Goal: Task Accomplishment & Management: Use online tool/utility

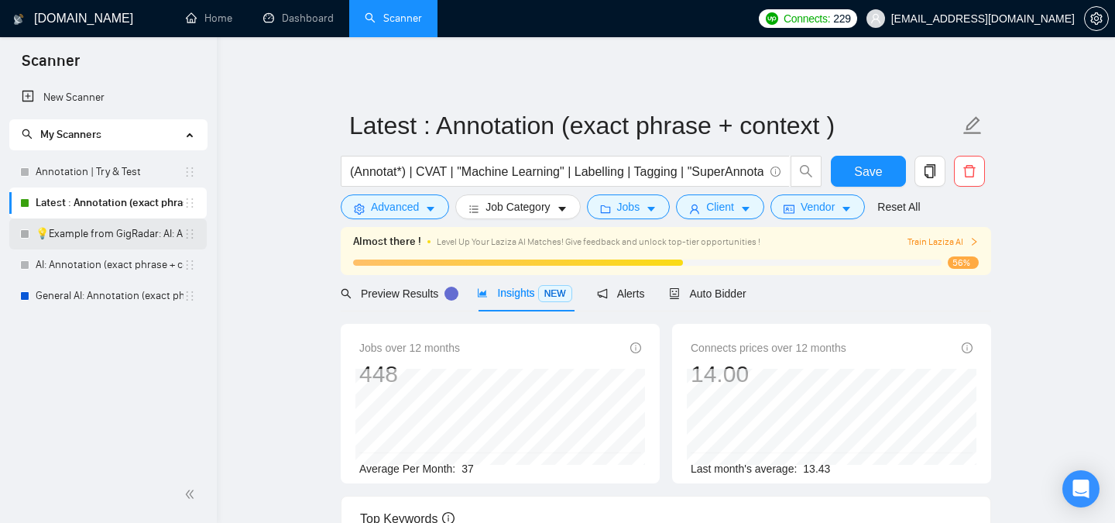
click at [105, 244] on link "💡Example from GigRadar: AI: Annotation (exact phrase + context )" at bounding box center [110, 233] width 148 height 31
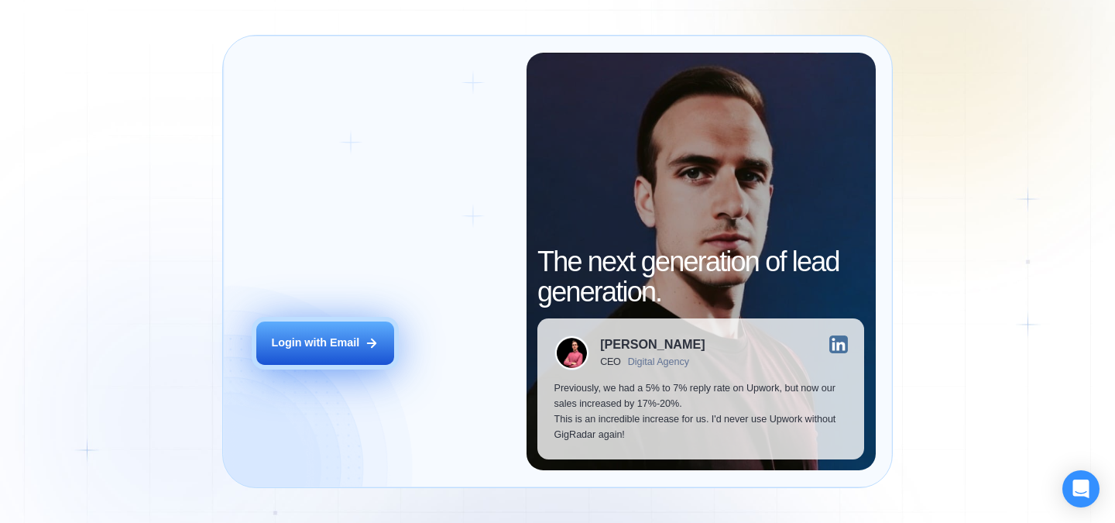
click at [338, 349] on div "Login with Email" at bounding box center [315, 342] width 88 height 15
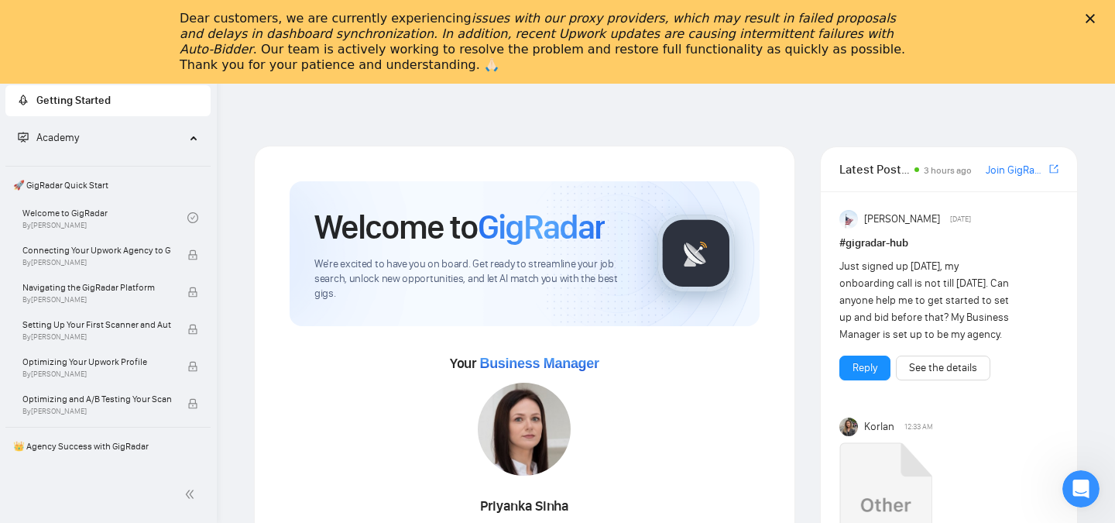
click at [1090, 19] on polygon "Close" at bounding box center [1090, 18] width 9 height 9
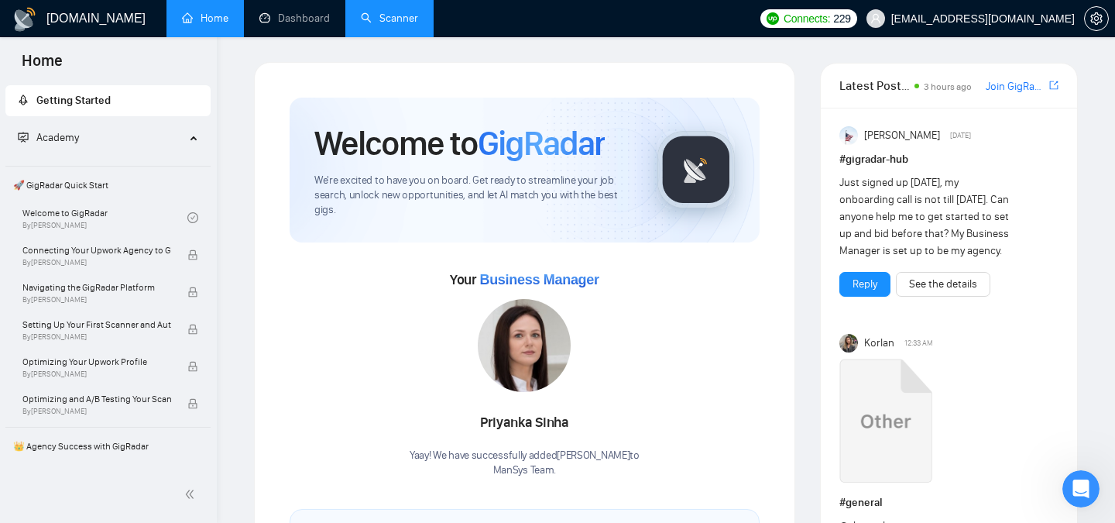
click at [396, 23] on link "Scanner" at bounding box center [389, 18] width 57 height 13
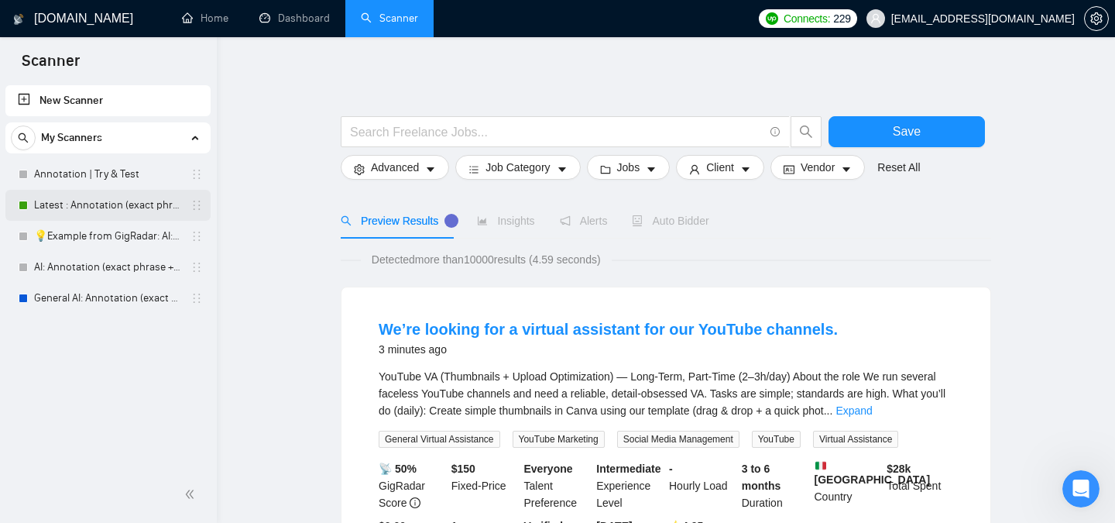
click at [94, 210] on link "Latest : Annotation (exact phrase + context )" at bounding box center [107, 205] width 147 height 31
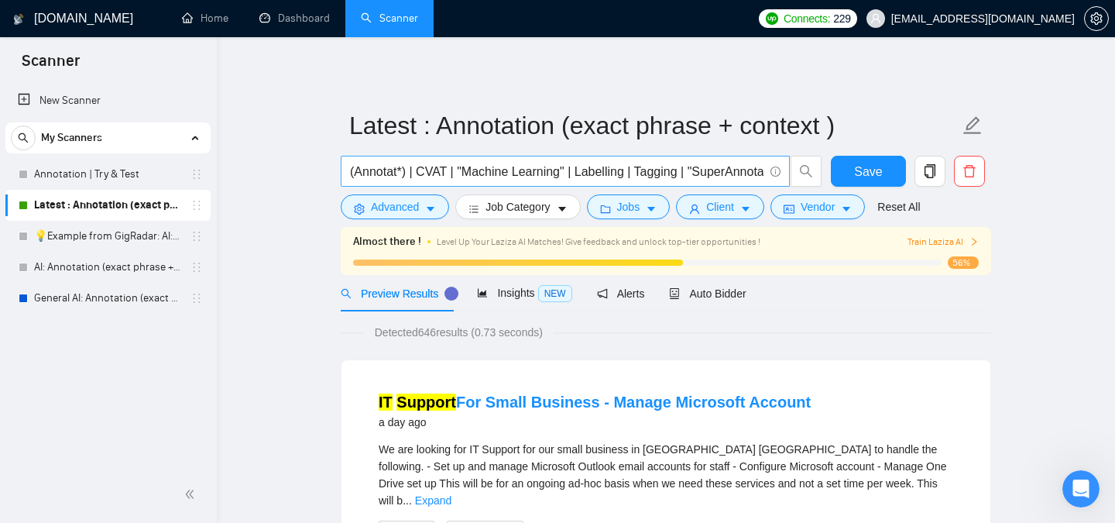
click at [598, 170] on input "(Annotat*) | CVAT | "Machine Learning" | Labelling | Tagging | "SuperAnnotate" …" at bounding box center [557, 171] width 414 height 19
paste input "Data Labeling"
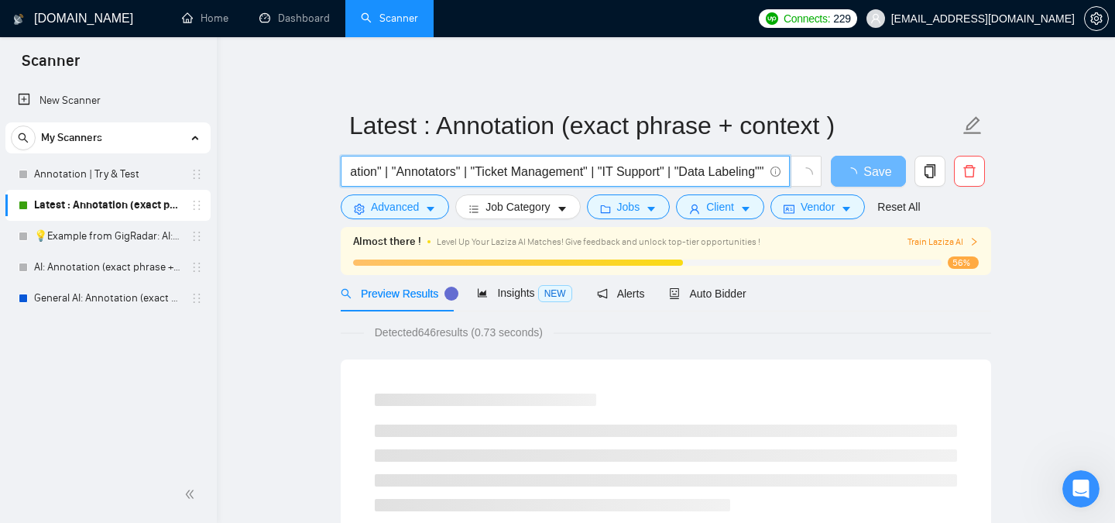
scroll to position [0, 497]
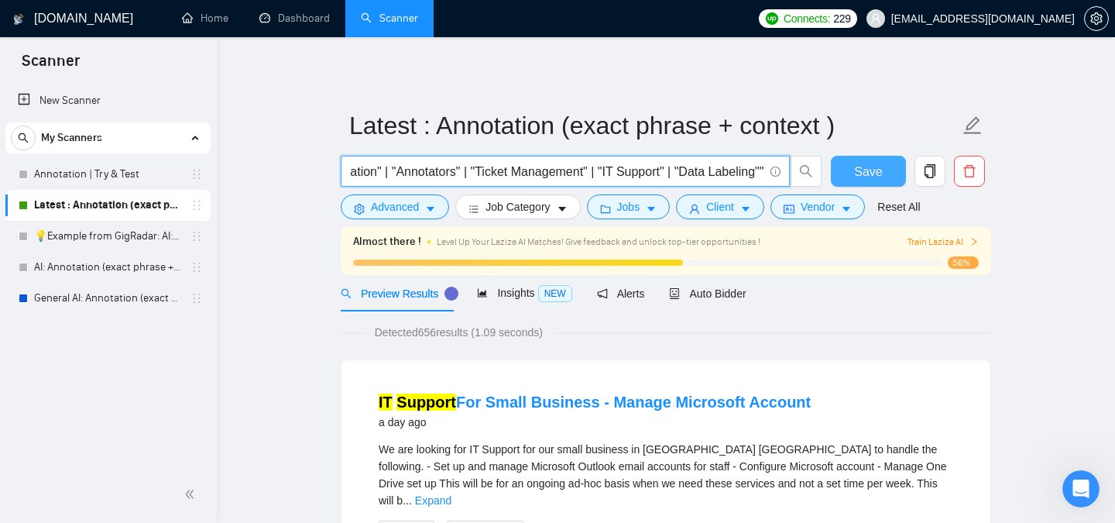
type input "(Annotat*) | CVAT | "Machine Learning" | Labelling | Tagging | "SuperAnnotate" …"
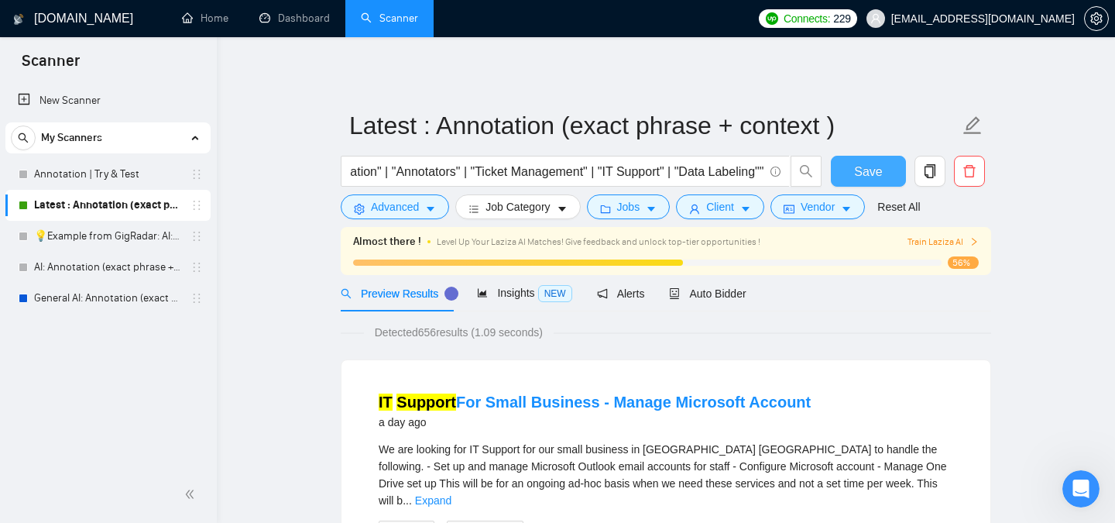
click at [872, 176] on span "Save" at bounding box center [868, 171] width 28 height 19
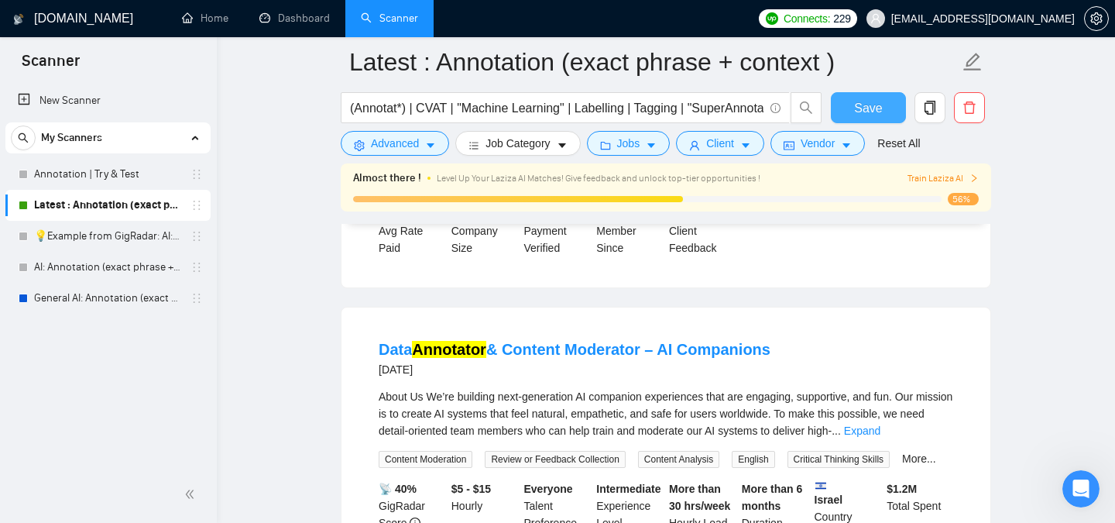
scroll to position [748, 0]
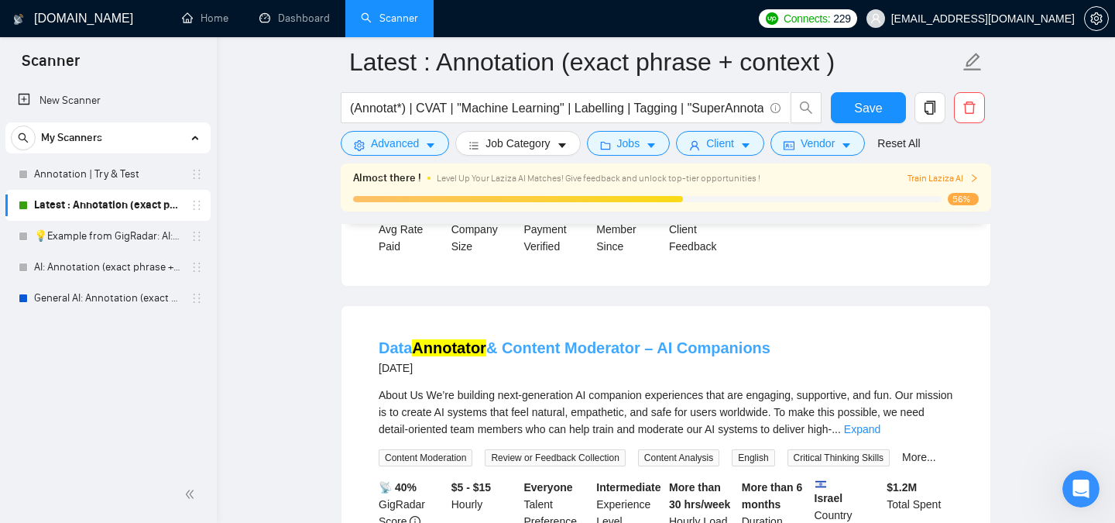
click at [674, 339] on link "Data Annotator & Content Moderator – AI Companions" at bounding box center [575, 347] width 392 height 17
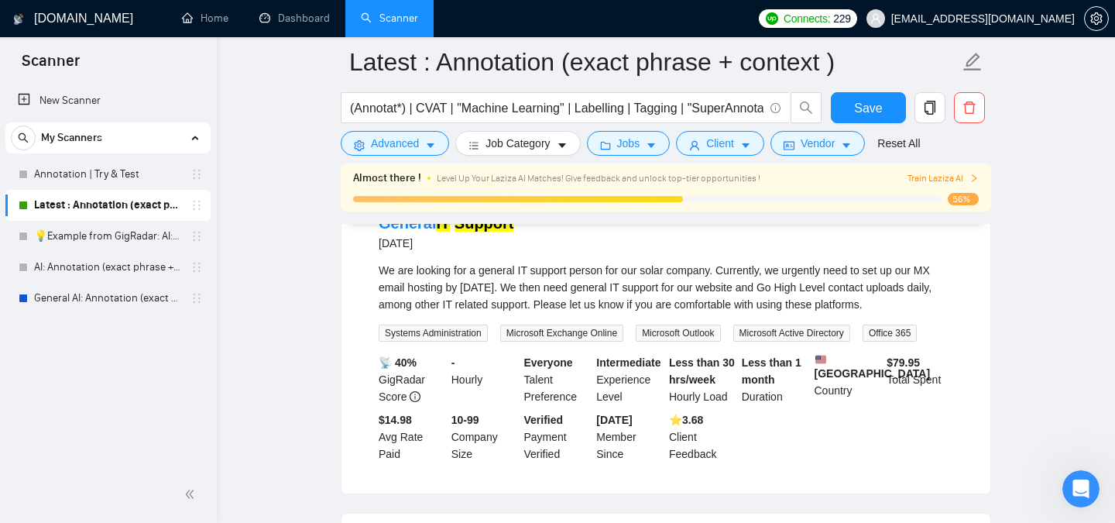
scroll to position [1161, 0]
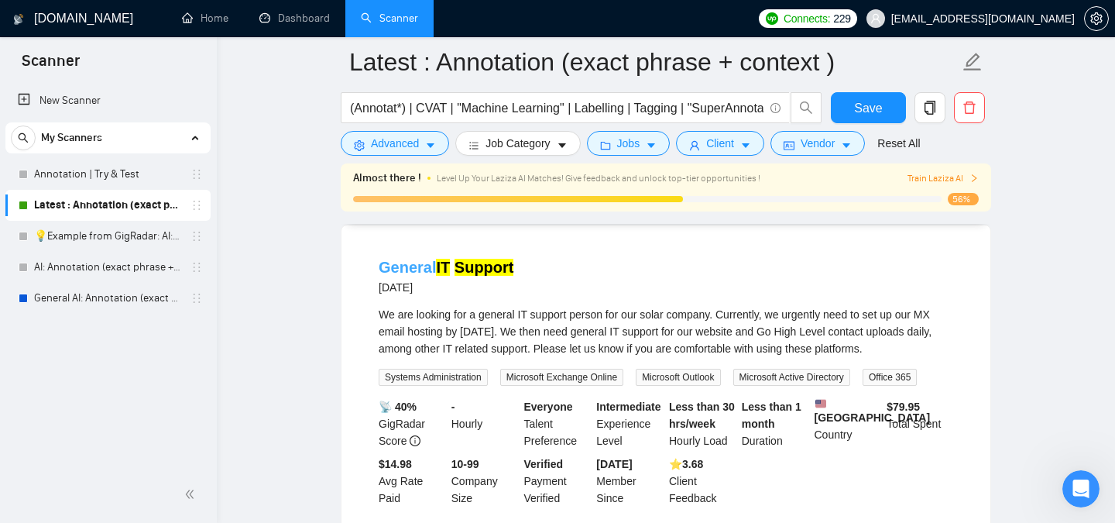
click at [472, 270] on mark "Support" at bounding box center [485, 267] width 60 height 17
click at [986, 284] on div "General IT Support [DATE] We are looking for a general IT support person for ou…" at bounding box center [666, 381] width 649 height 312
click at [97, 243] on link "💡Example from GigRadar: AI: Annotation (exact phrase + context )" at bounding box center [107, 236] width 147 height 31
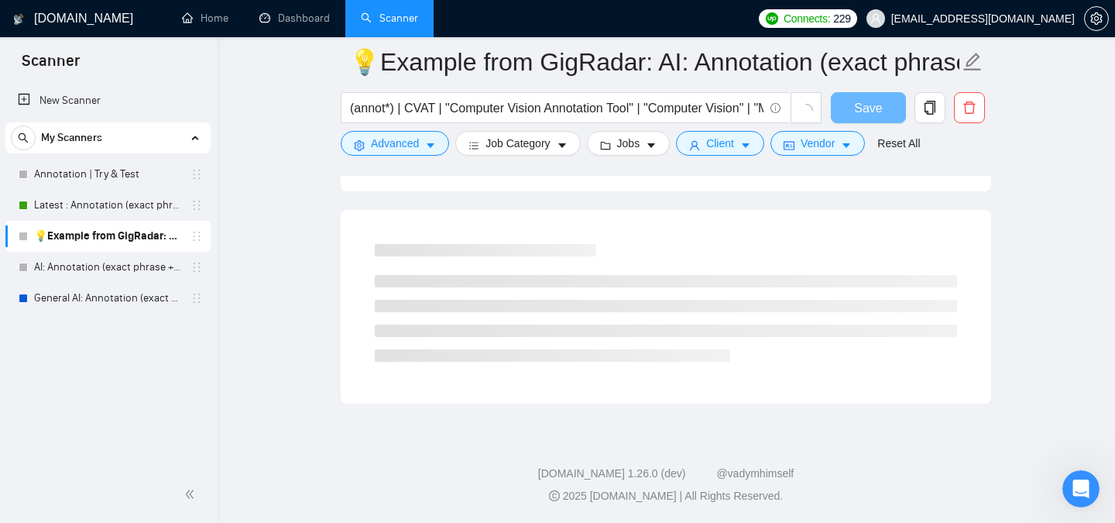
scroll to position [963, 0]
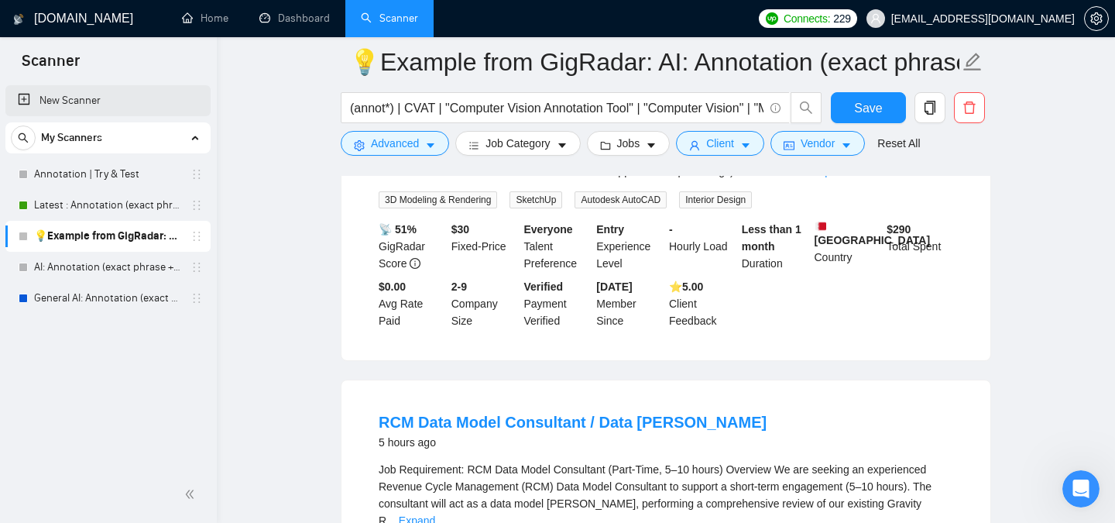
click at [76, 106] on link "New Scanner" at bounding box center [108, 100] width 180 height 31
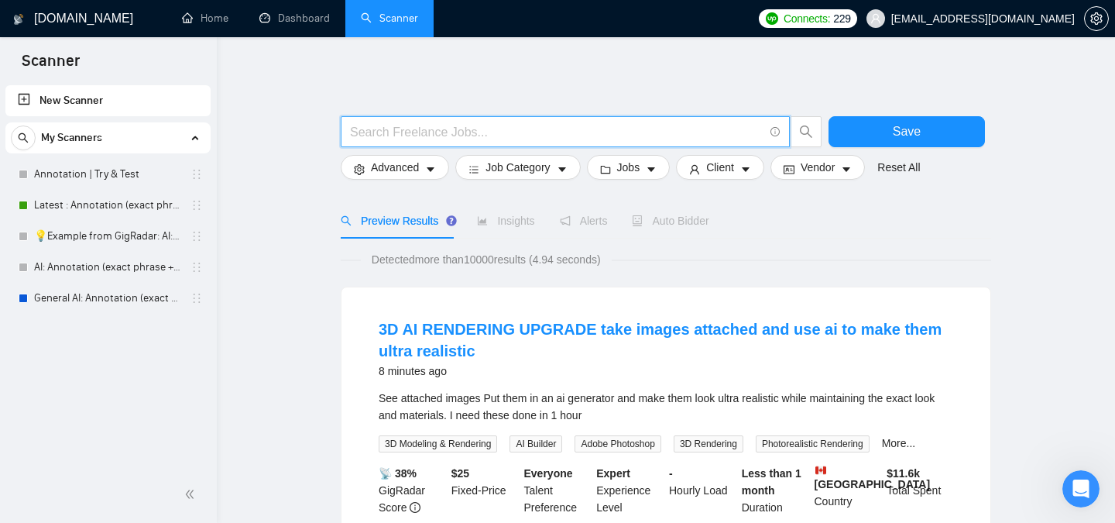
click at [482, 132] on input "text" at bounding box center [557, 131] width 414 height 19
paste input "building next-generation AI companion experiences"
type input "building next-generation AI companion experiences"
type input "I"
type input ""Remote IT Support" |"
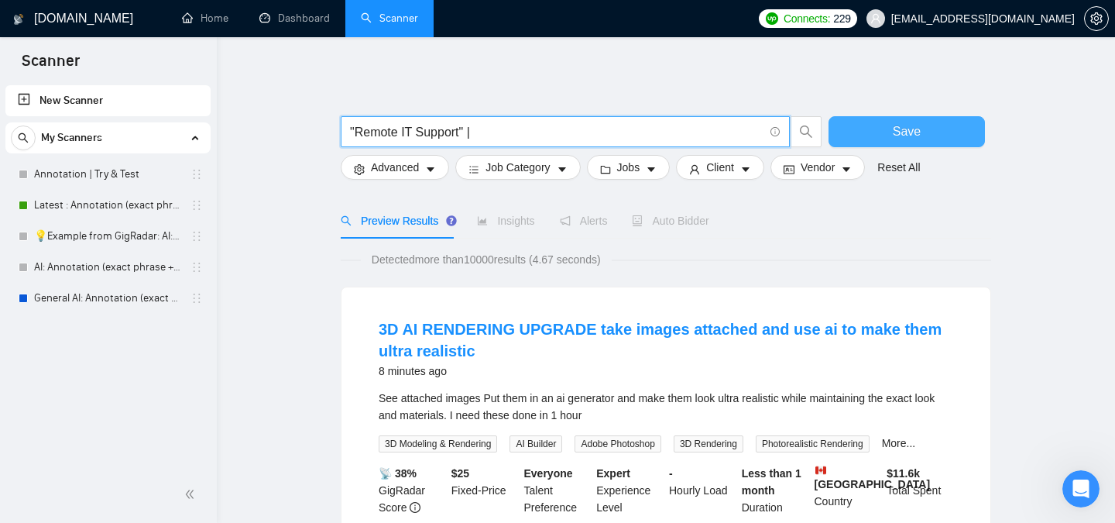
click at [918, 131] on span "Save" at bounding box center [907, 131] width 28 height 19
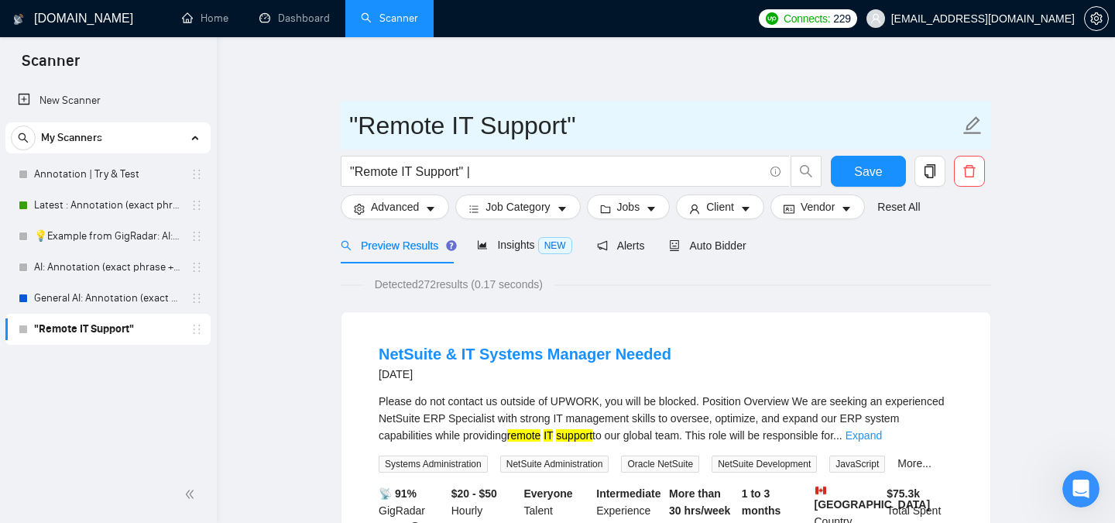
click at [977, 125] on icon "edit" at bounding box center [973, 125] width 20 height 20
type input "For IT Support"
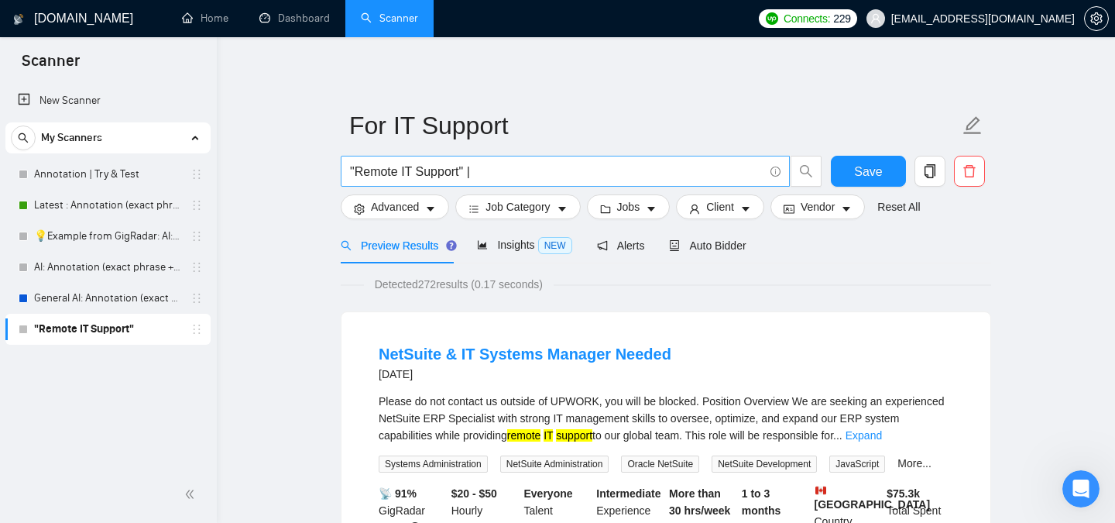
click at [658, 174] on input ""Remote IT Support" |" at bounding box center [557, 171] width 414 height 19
click at [523, 173] on input ""Remote IT Support" |" at bounding box center [557, 171] width 414 height 19
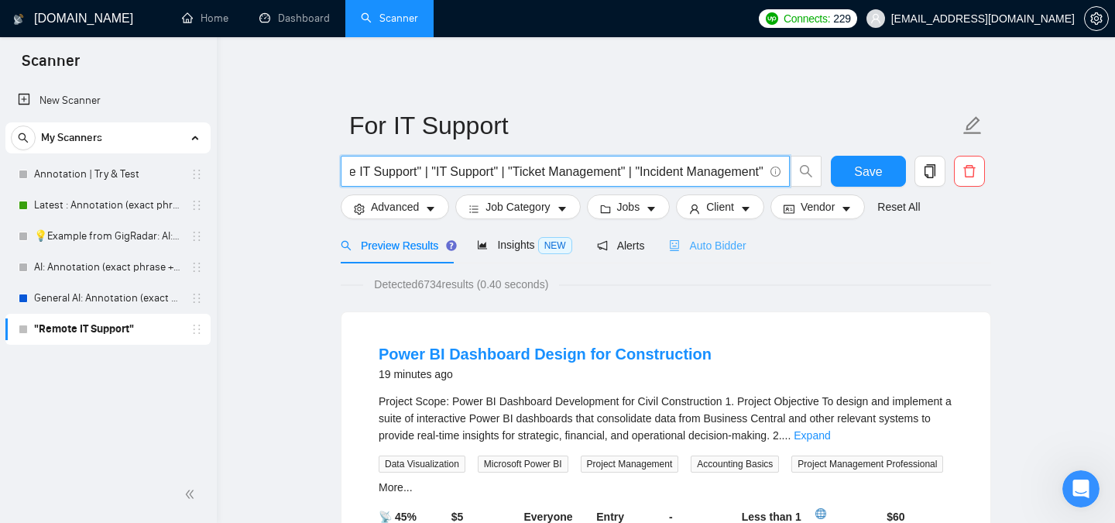
scroll to position [0, 57]
type input ""Remote IT Support" | "IT Support" | "Ticket Management" | "Incident Management""
click at [867, 175] on span "Save" at bounding box center [868, 171] width 28 height 19
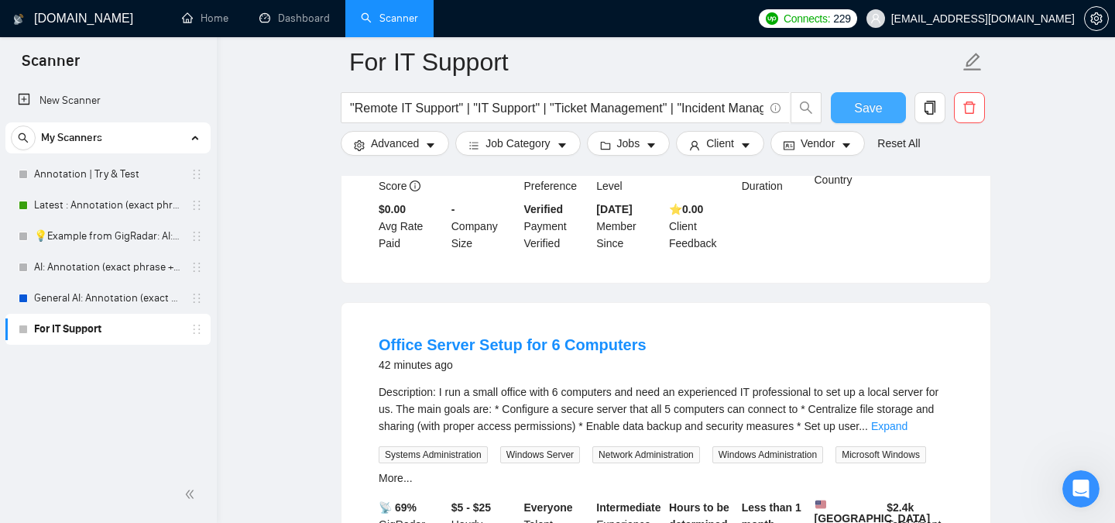
scroll to position [380, 0]
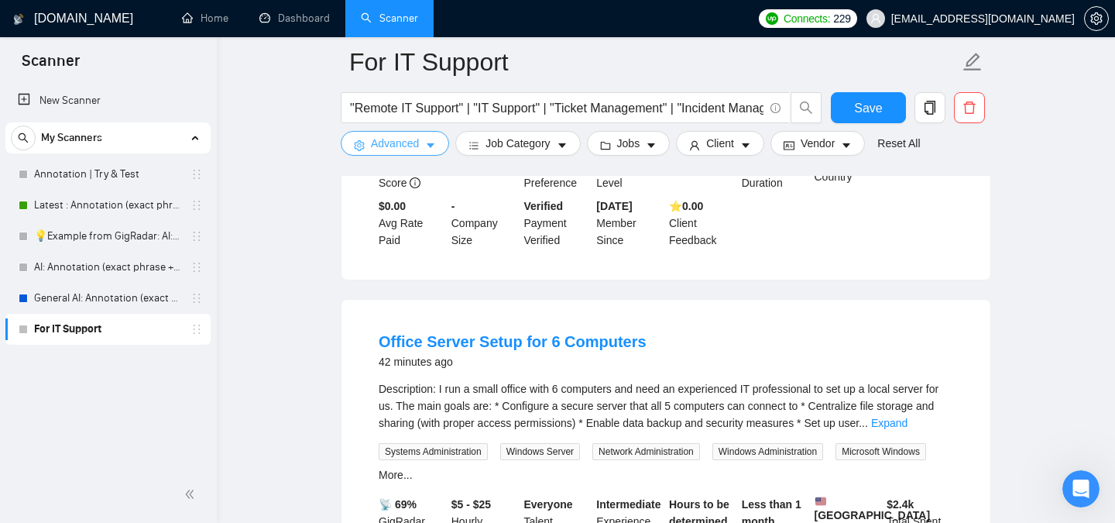
click at [386, 146] on span "Advanced" at bounding box center [395, 143] width 48 height 17
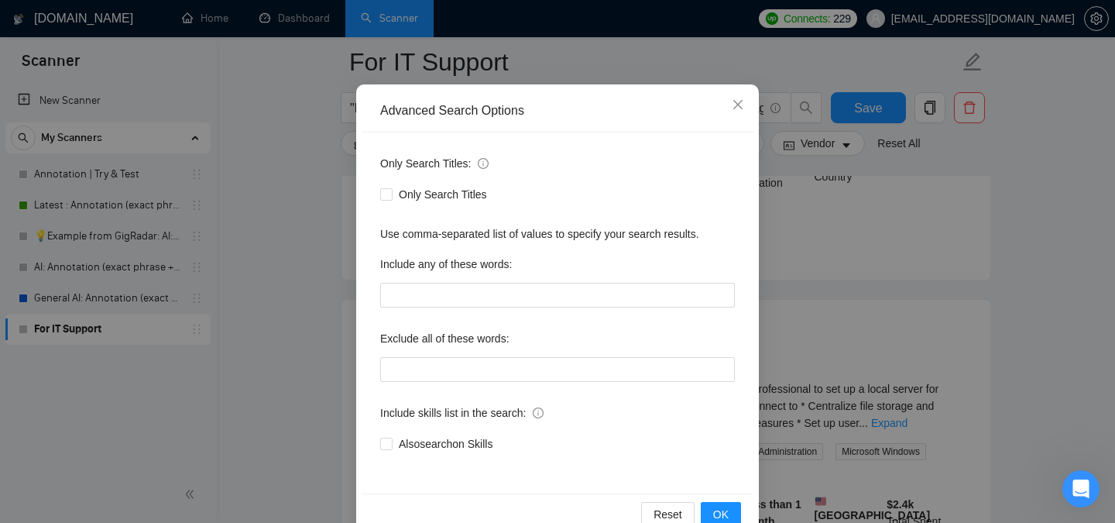
scroll to position [90, 0]
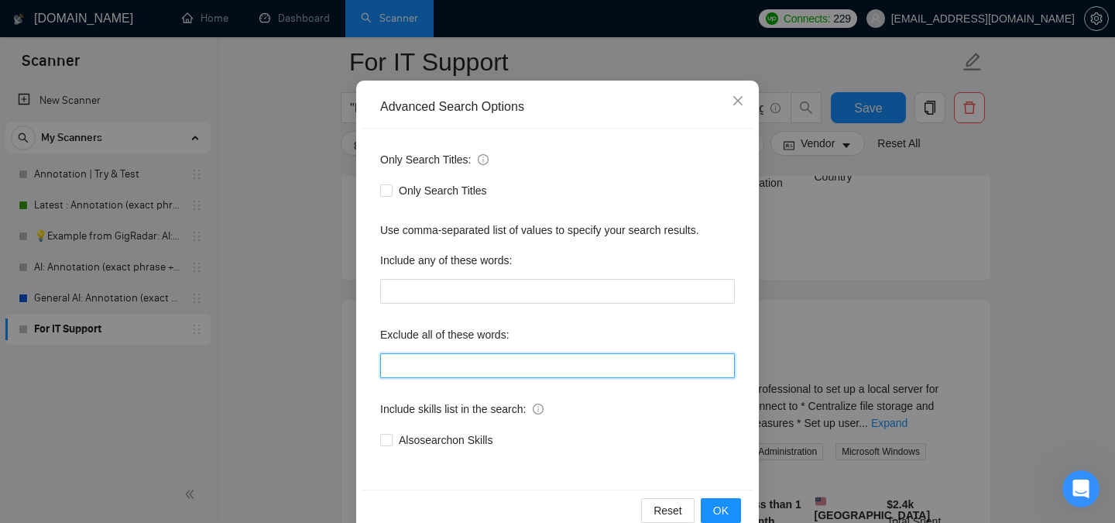
click at [461, 372] on input "text" at bounding box center [557, 365] width 355 height 25
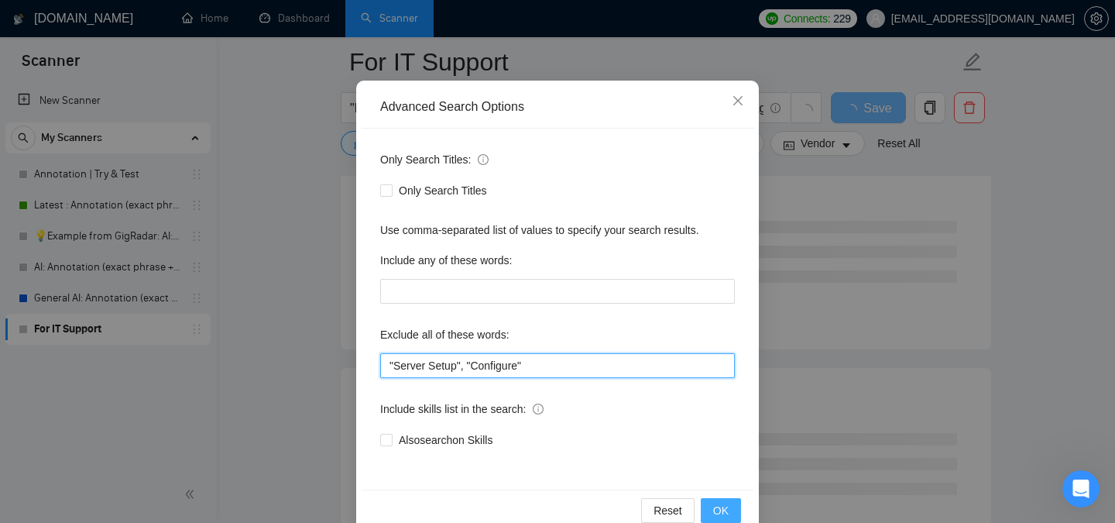
type input ""Server Setup", "Configure""
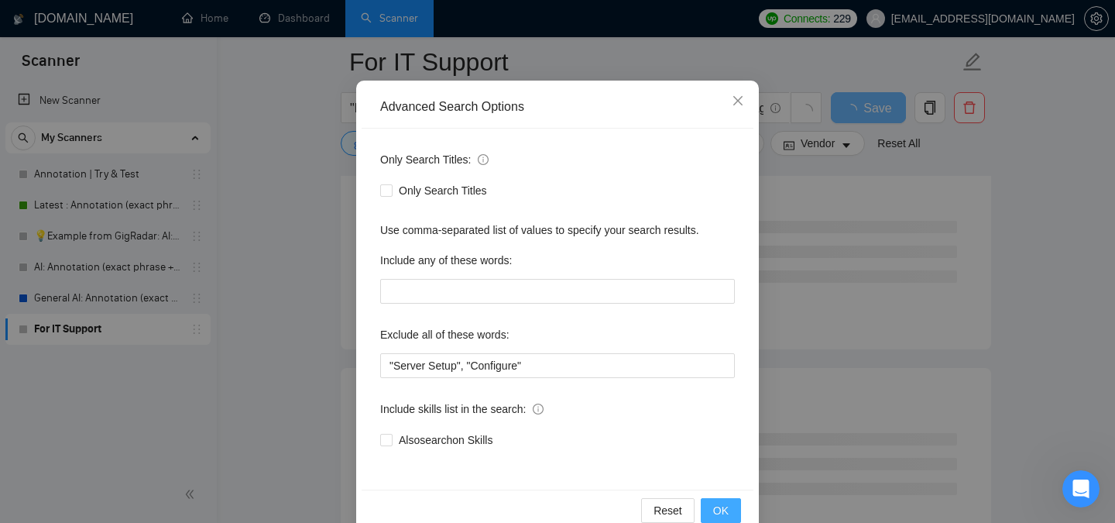
click at [723, 510] on span "OK" at bounding box center [720, 510] width 15 height 17
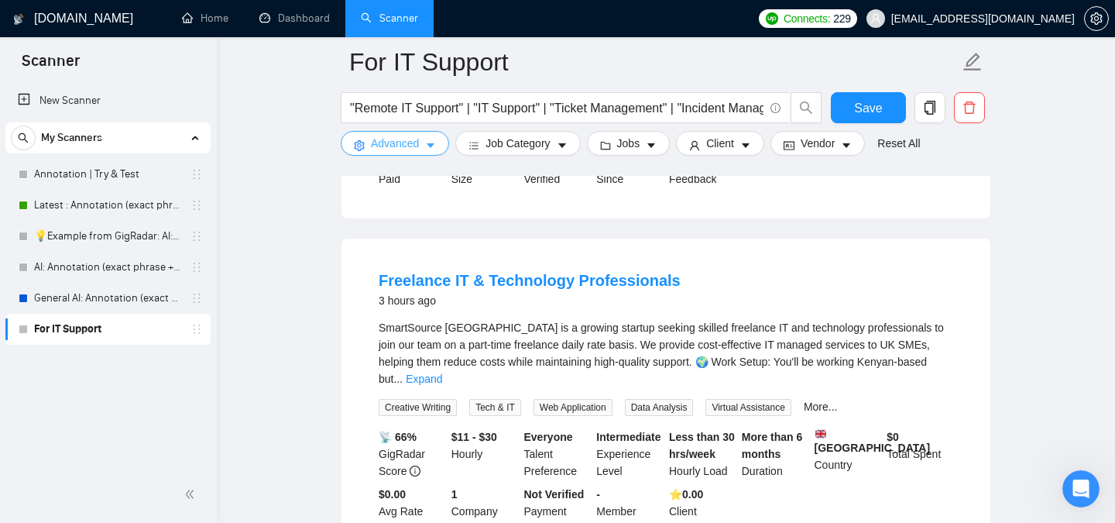
scroll to position [442, 0]
click at [599, 282] on link "Freelance IT & Technology Professionals" at bounding box center [530, 279] width 302 height 17
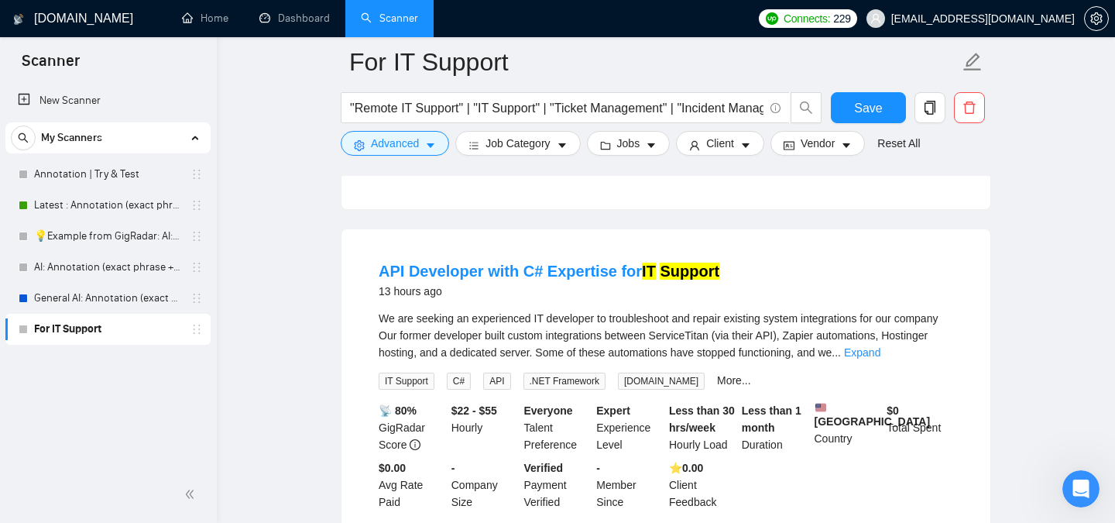
scroll to position [853, 0]
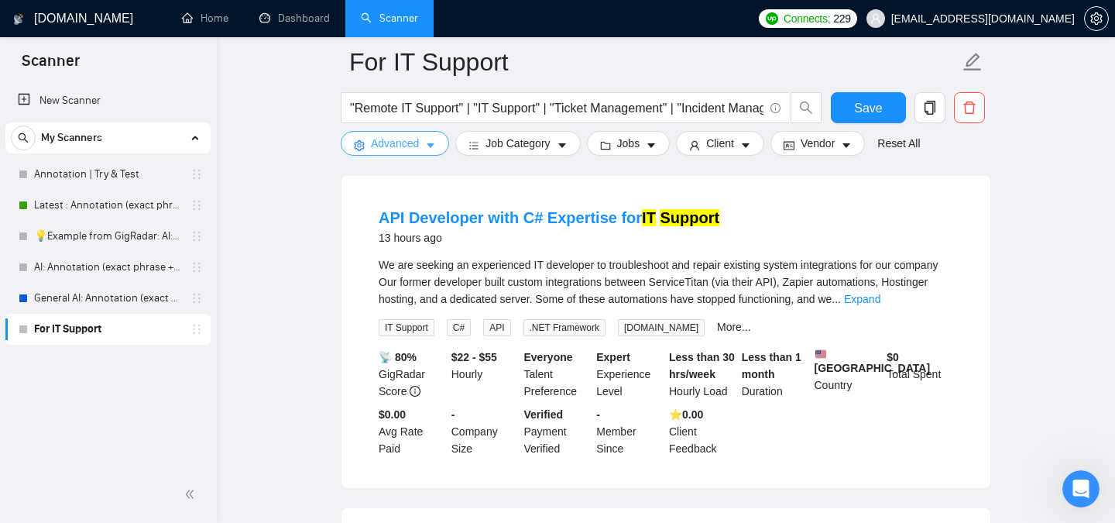
click at [410, 146] on span "Advanced" at bounding box center [395, 143] width 48 height 17
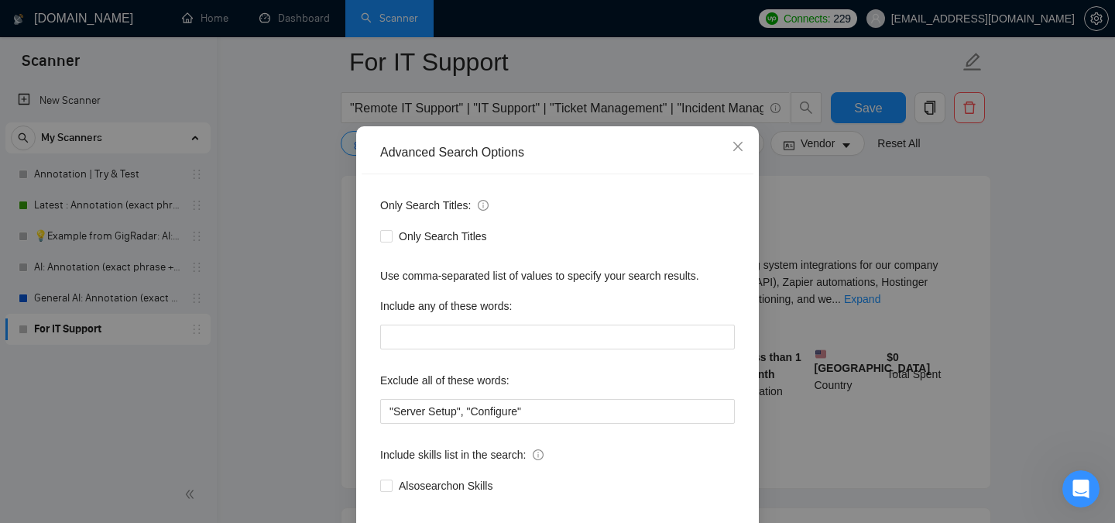
scroll to position [122, 0]
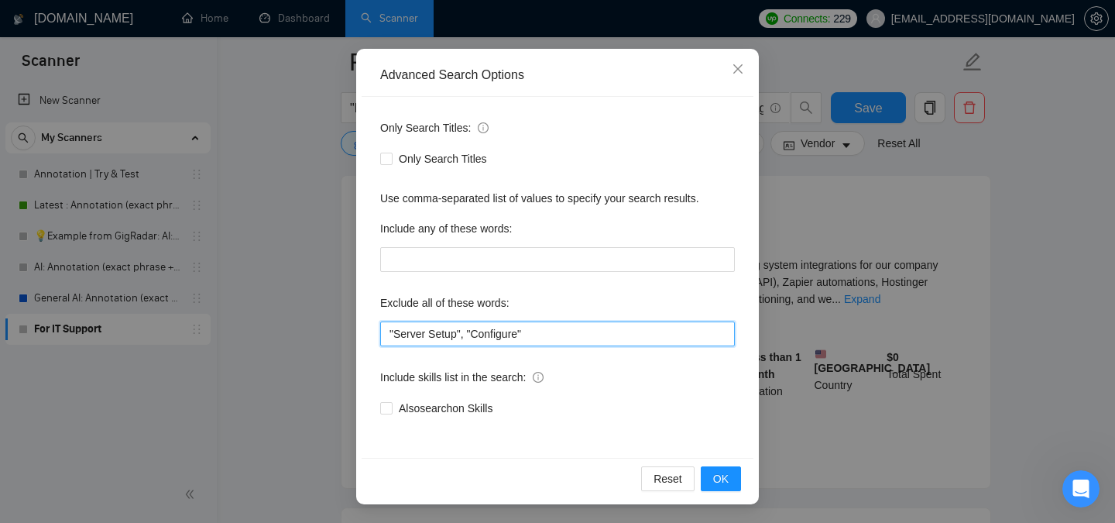
click at [554, 338] on input ""Server Setup", "Configure"" at bounding box center [557, 333] width 355 height 25
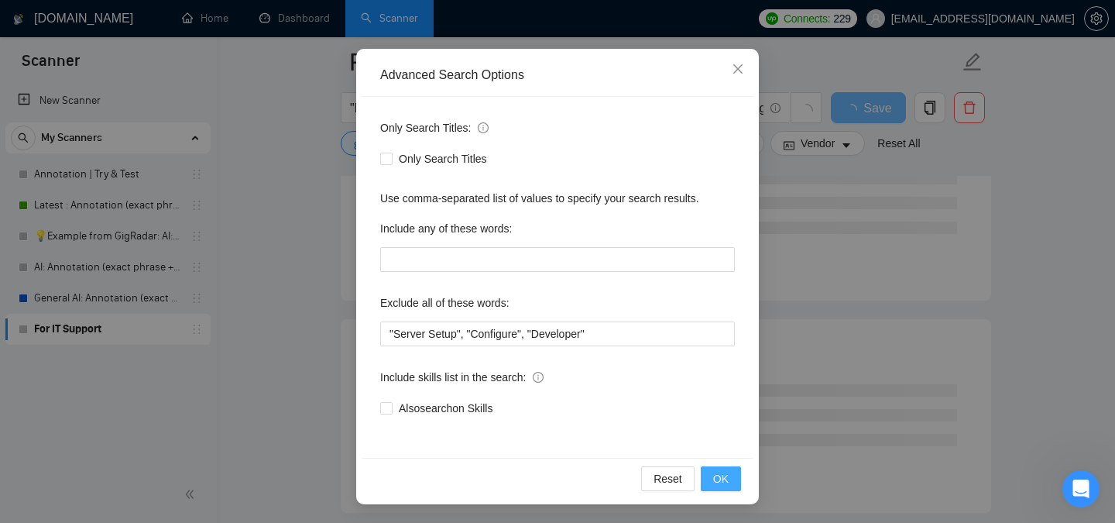
click at [718, 478] on span "OK" at bounding box center [720, 478] width 15 height 17
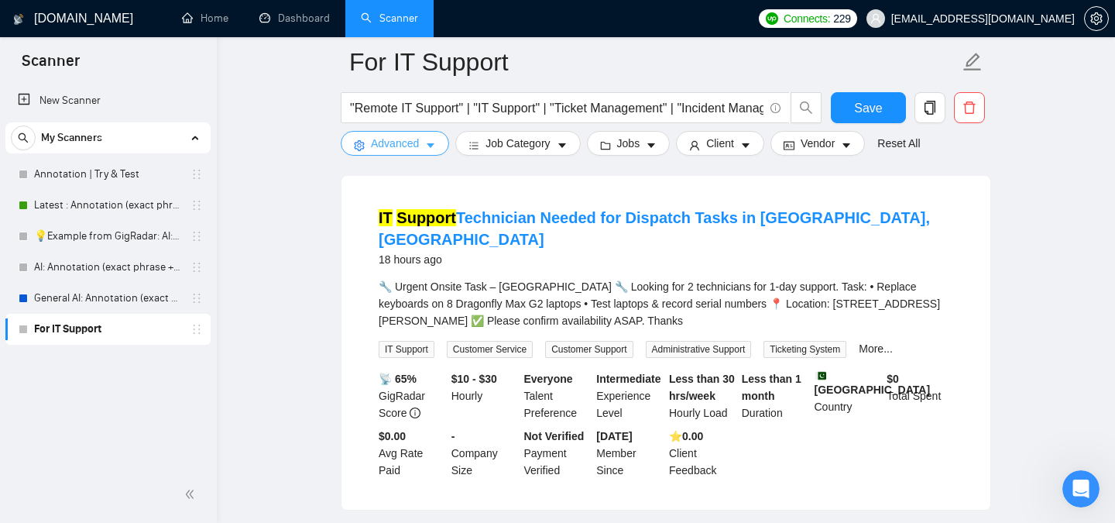
click at [417, 143] on span "Advanced" at bounding box center [395, 143] width 48 height 17
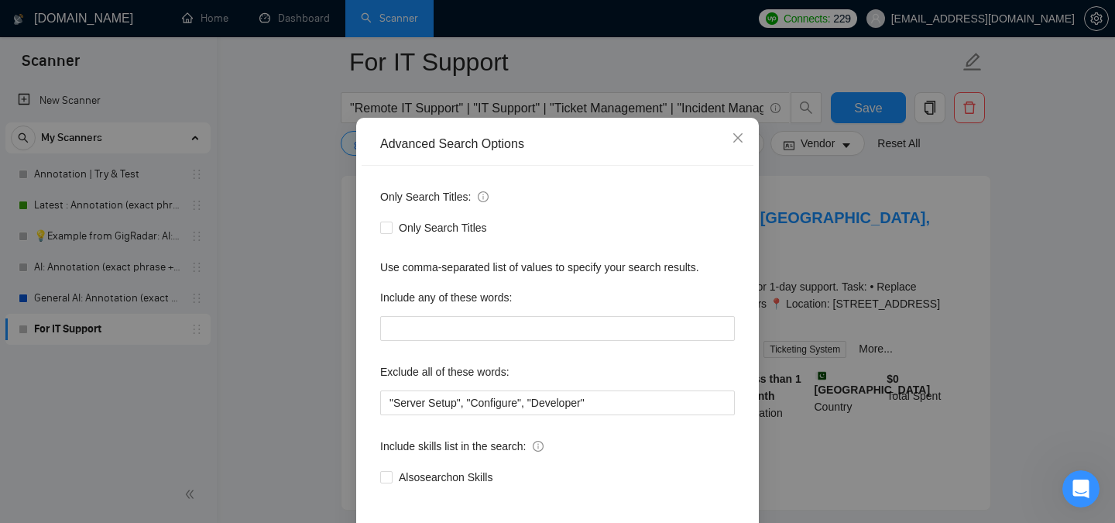
scroll to position [122, 0]
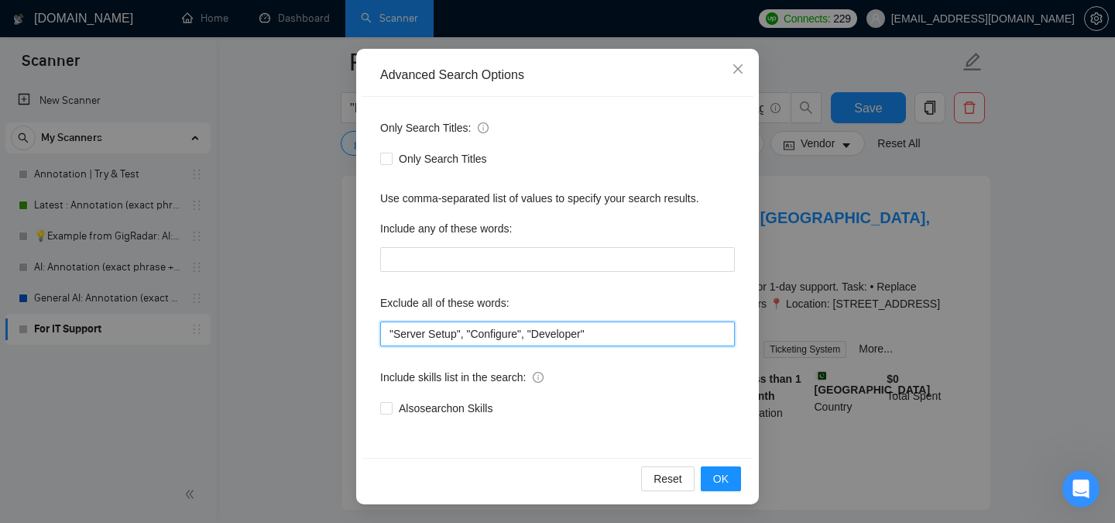
click at [630, 335] on input ""Server Setup", "Configure", "Developer"" at bounding box center [557, 333] width 355 height 25
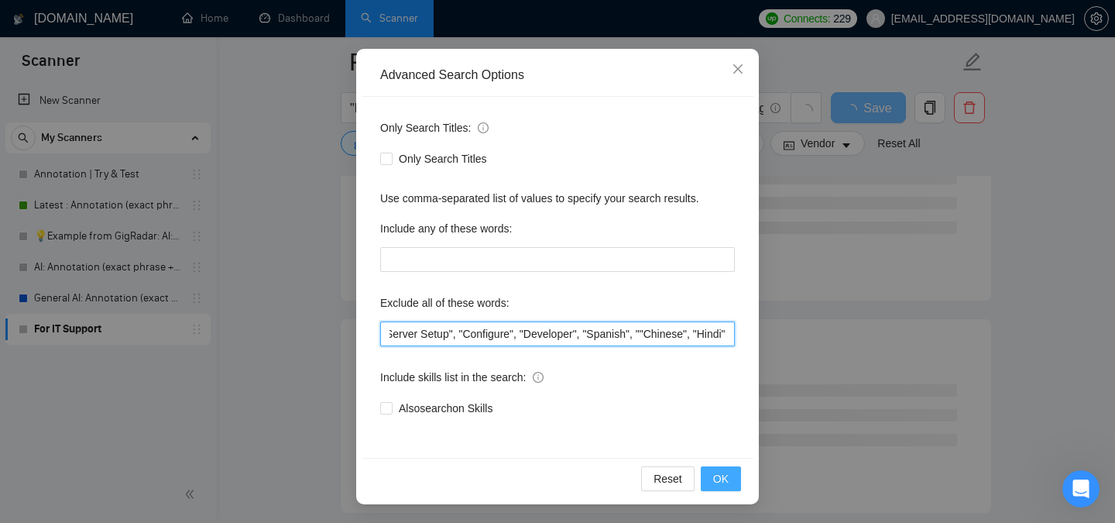
type input ""Server Setup", "Configure", "Developer", "Spanish", ""Chinese", "Hindi""
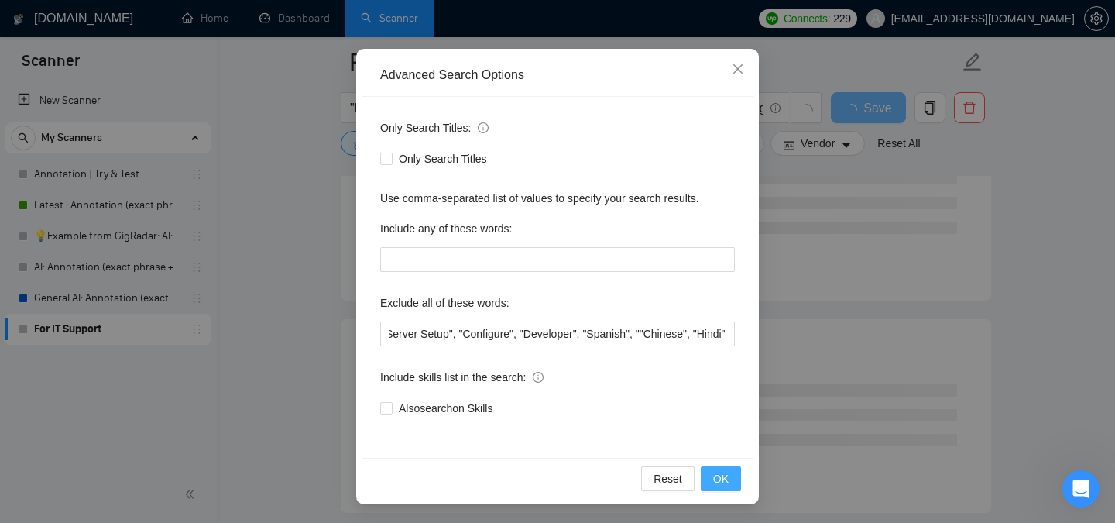
click at [736, 483] on button "OK" at bounding box center [721, 478] width 40 height 25
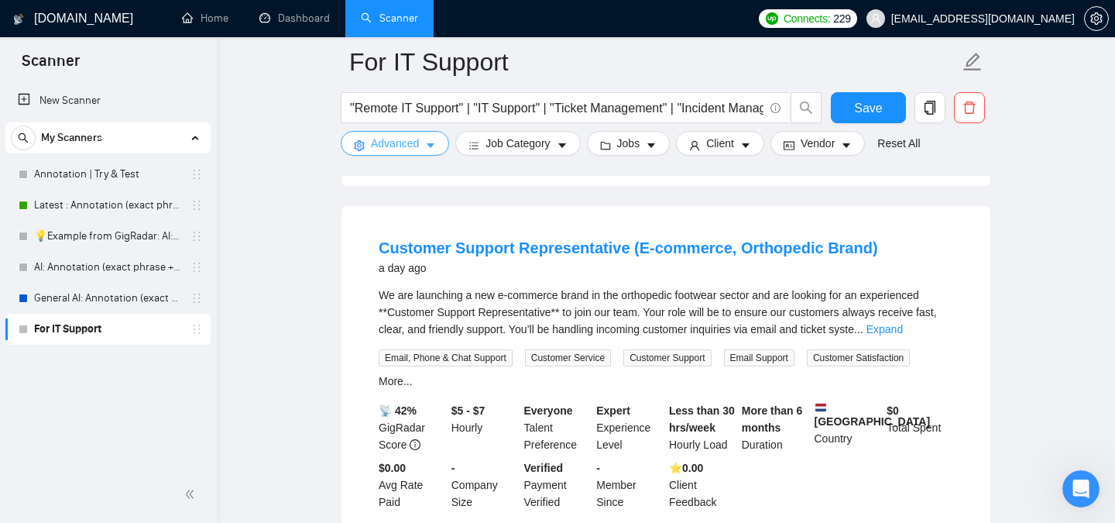
scroll to position [1526, 0]
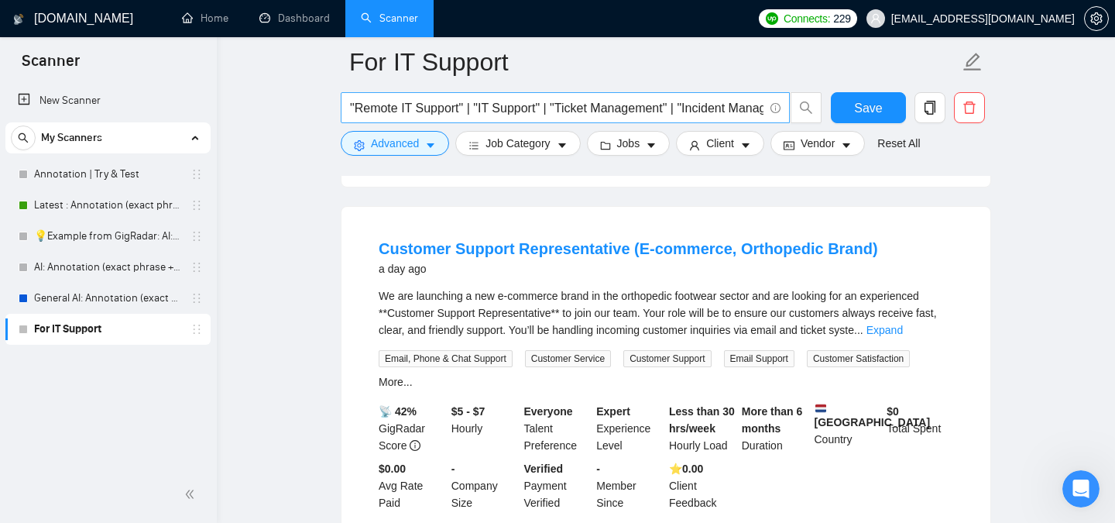
click at [537, 103] on input ""Remote IT Support" | "IT Support" | "Ticket Management" | "Incident Management"" at bounding box center [557, 107] width 414 height 19
type input ""Remote IT Support" | "IT Support" | "Ticket Management" | "Incident Management…"
click at [867, 105] on span "Save" at bounding box center [868, 107] width 28 height 19
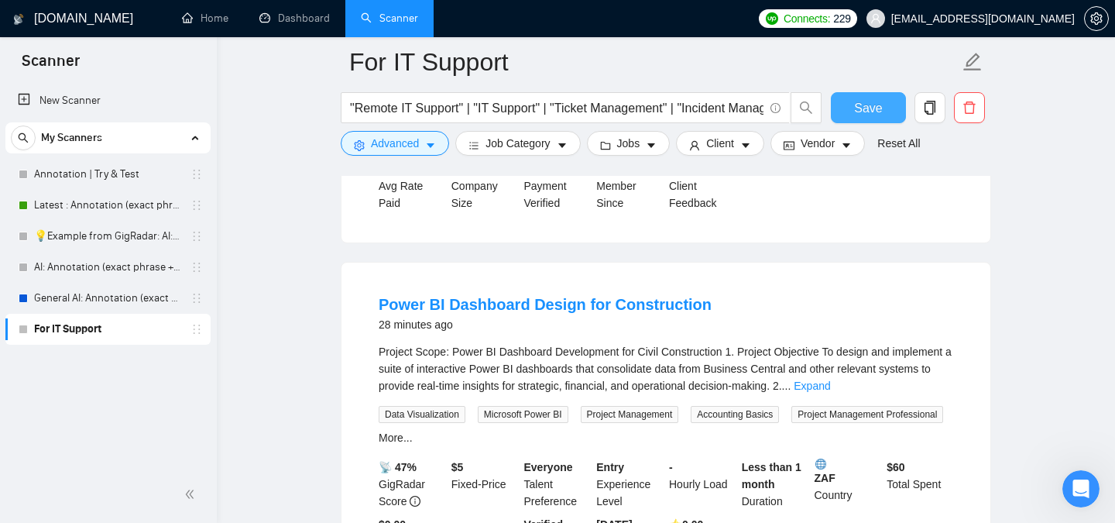
scroll to position [257, 0]
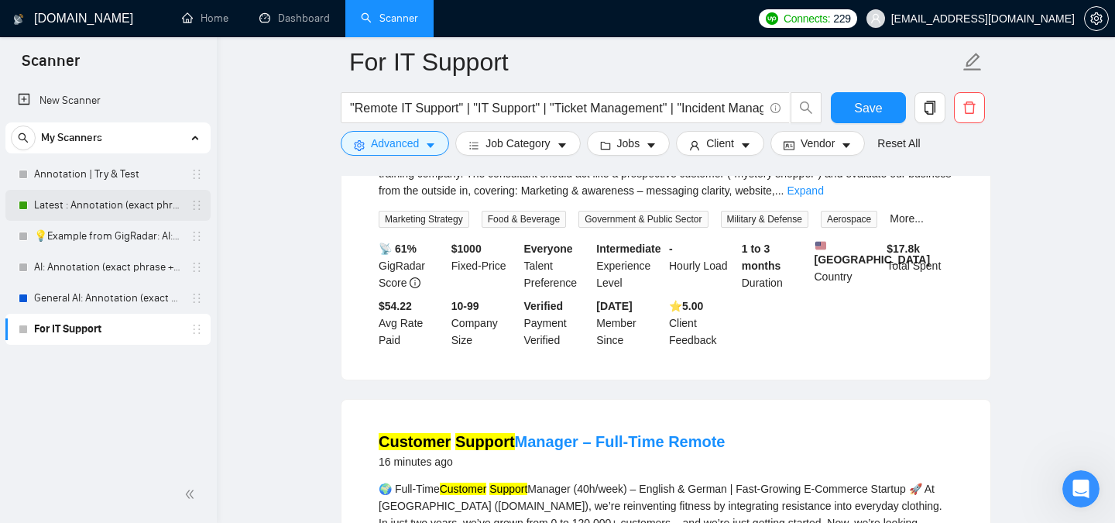
click at [97, 208] on link "Latest : Annotation (exact phrase + context )" at bounding box center [107, 205] width 147 height 31
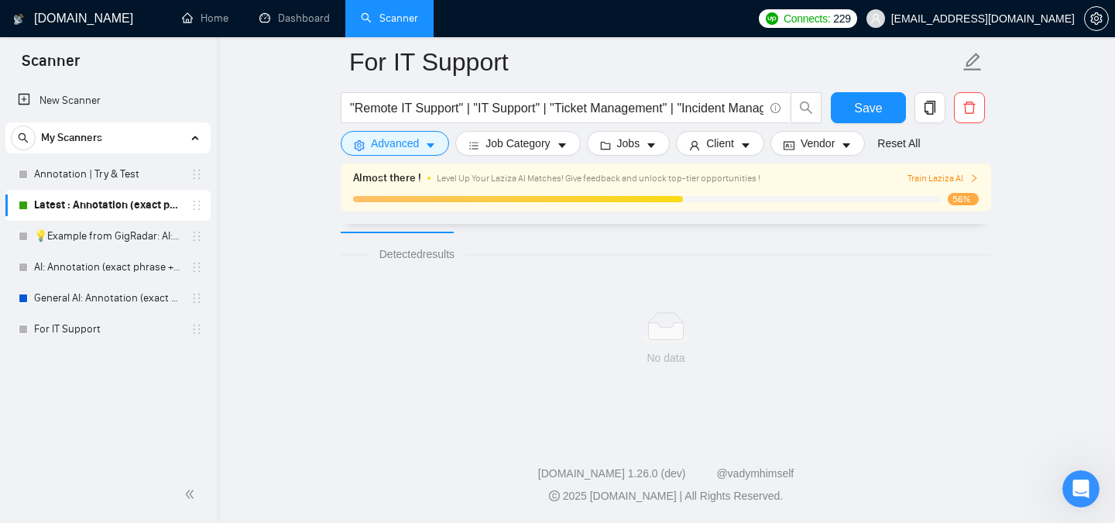
scroll to position [43, 0]
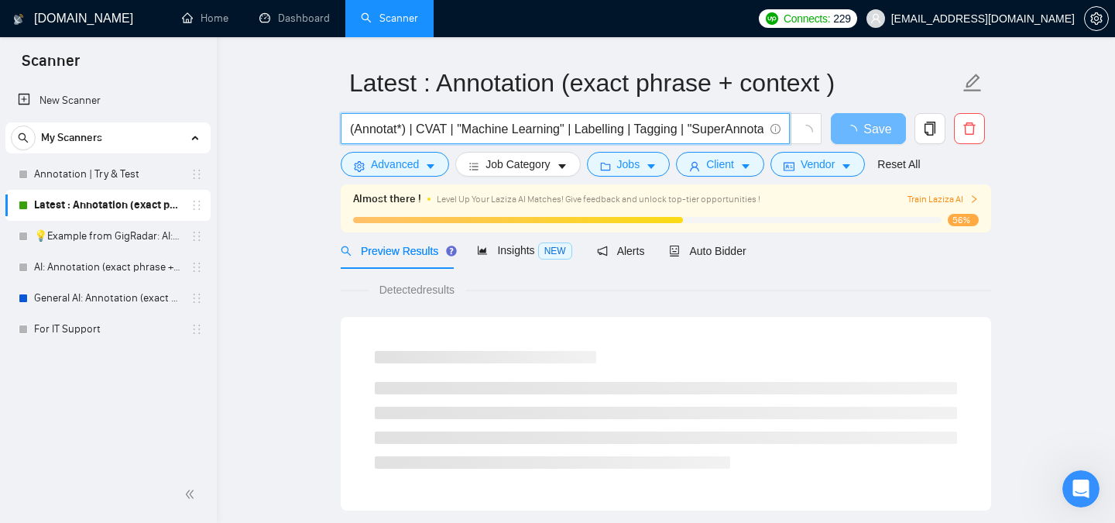
click at [548, 125] on input "(Annotat*) | CVAT | "Machine Learning" | Labelling | Tagging | "SuperAnnotate" …" at bounding box center [557, 128] width 414 height 19
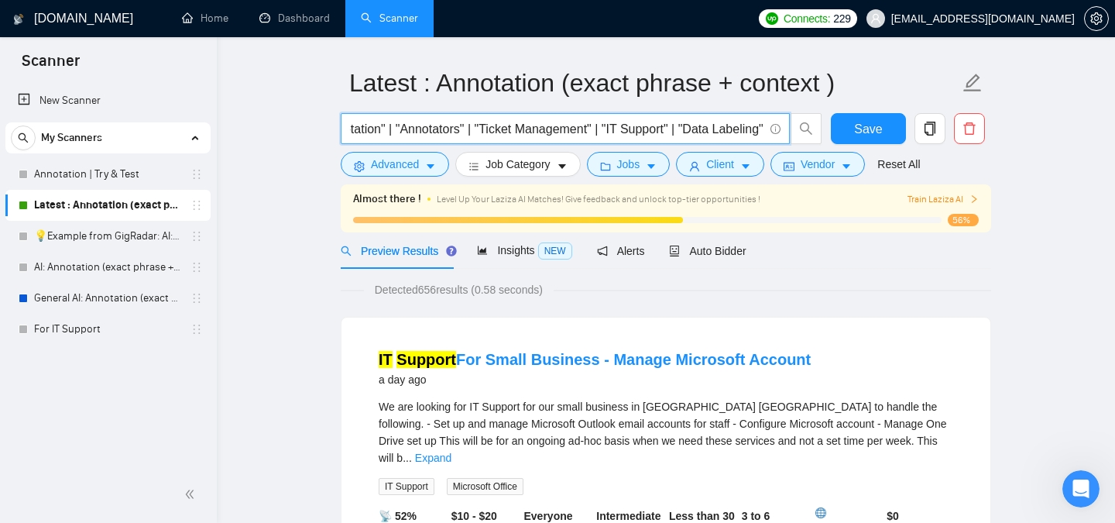
scroll to position [0, 496]
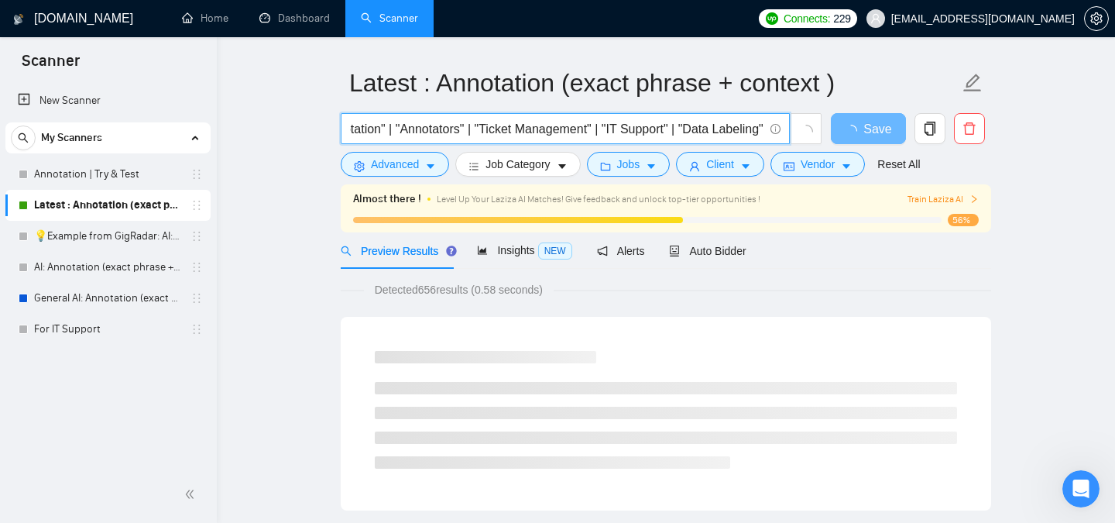
drag, startPoint x: 668, startPoint y: 130, endPoint x: 587, endPoint y: 123, distance: 81.6
click at [587, 123] on input "(Annotat*) | CVAT | "Machine Learning" | Labelling | Tagging | "SuperAnnotate" …" at bounding box center [557, 128] width 414 height 19
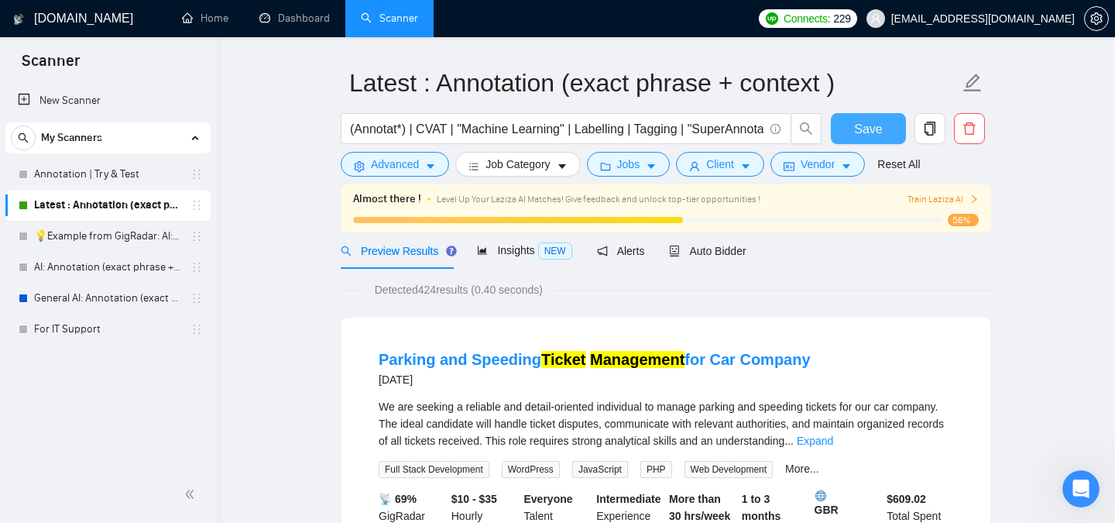
click at [836, 126] on button "Save" at bounding box center [868, 128] width 75 height 31
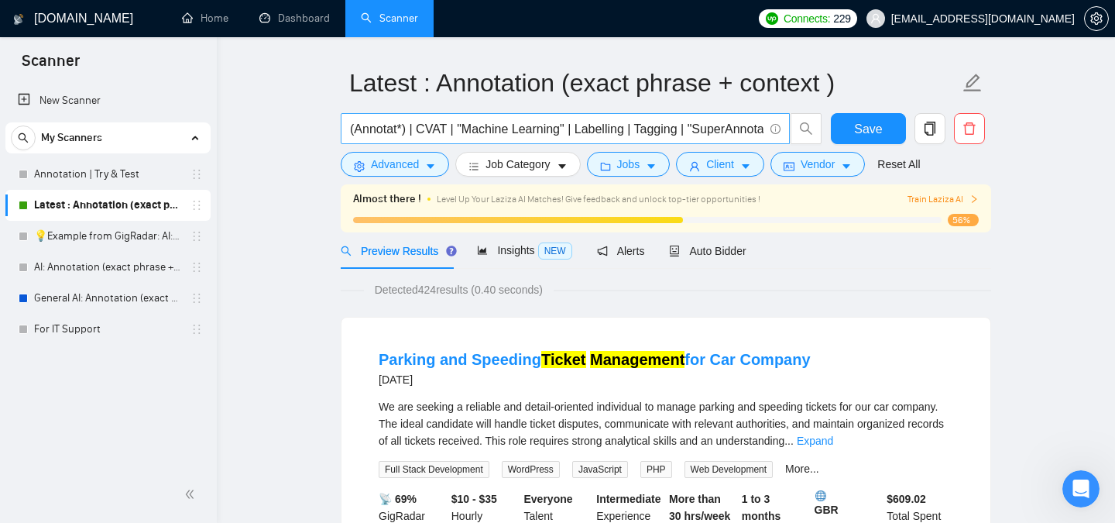
click at [537, 131] on input "(Annotat*) | CVAT | "Machine Learning" | Labelling | Tagging | "SuperAnnotate" …" at bounding box center [557, 128] width 414 height 19
drag, startPoint x: 543, startPoint y: 129, endPoint x: 672, endPoint y: 124, distance: 129.4
click at [672, 124] on input "(Annotat*) | CVAT | "Machine Learning" | Labelling | Tagging | "SuperAnnotate" …" at bounding box center [557, 128] width 414 height 19
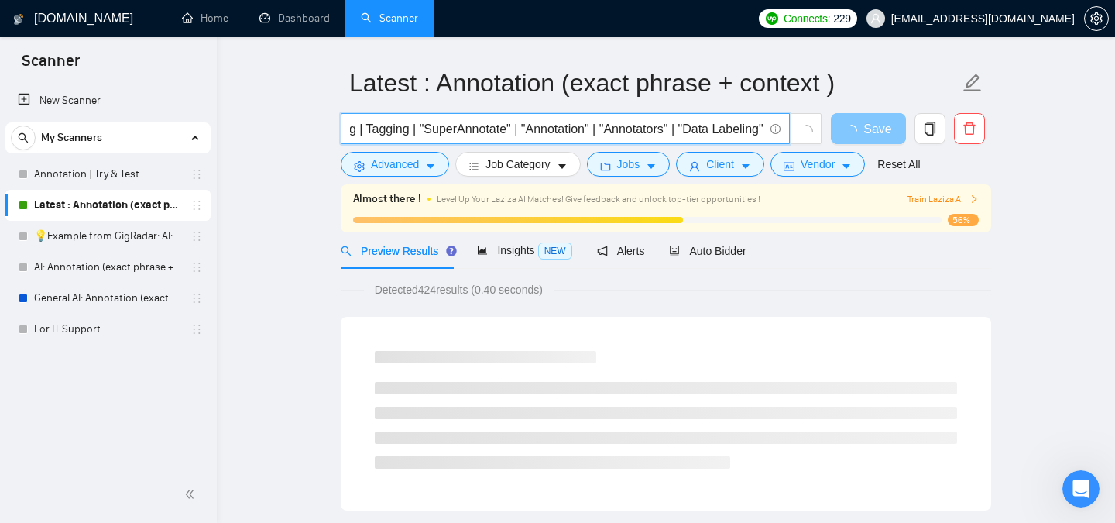
type input "(Annotat*) | CVAT | "Machine Learning" | Labelling | Tagging | "SuperAnnotate" …"
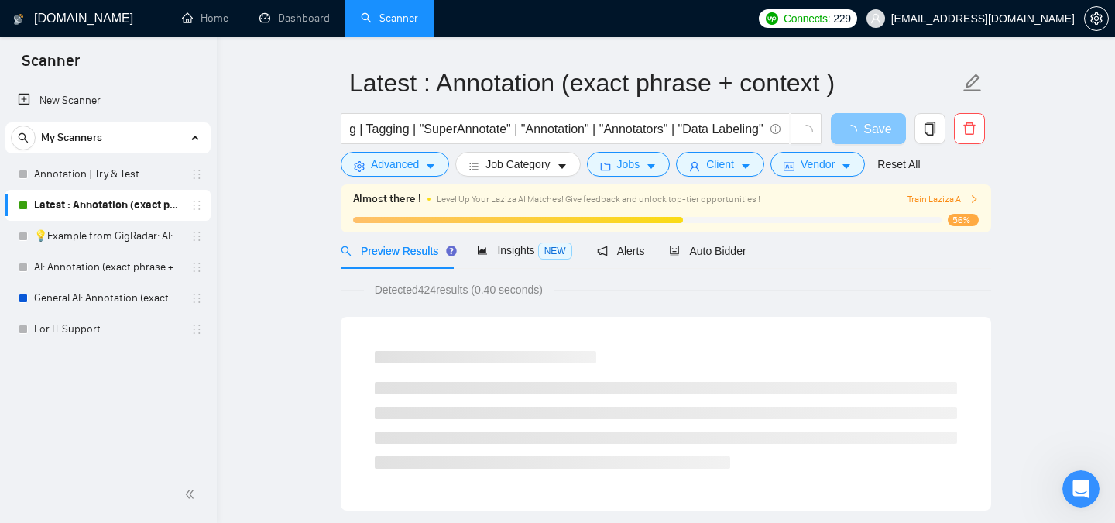
click at [889, 124] on span "Save" at bounding box center [877, 128] width 28 height 19
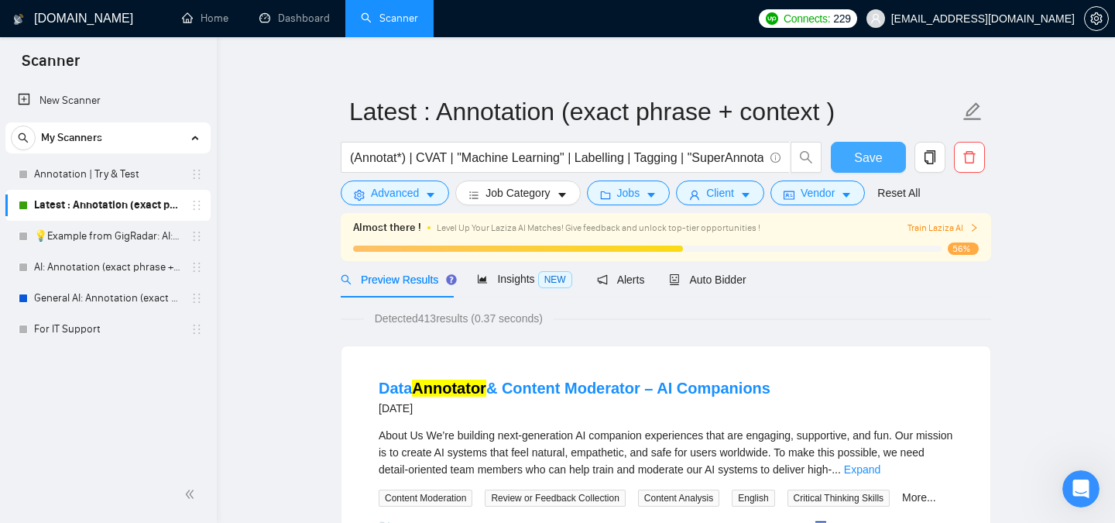
scroll to position [0, 0]
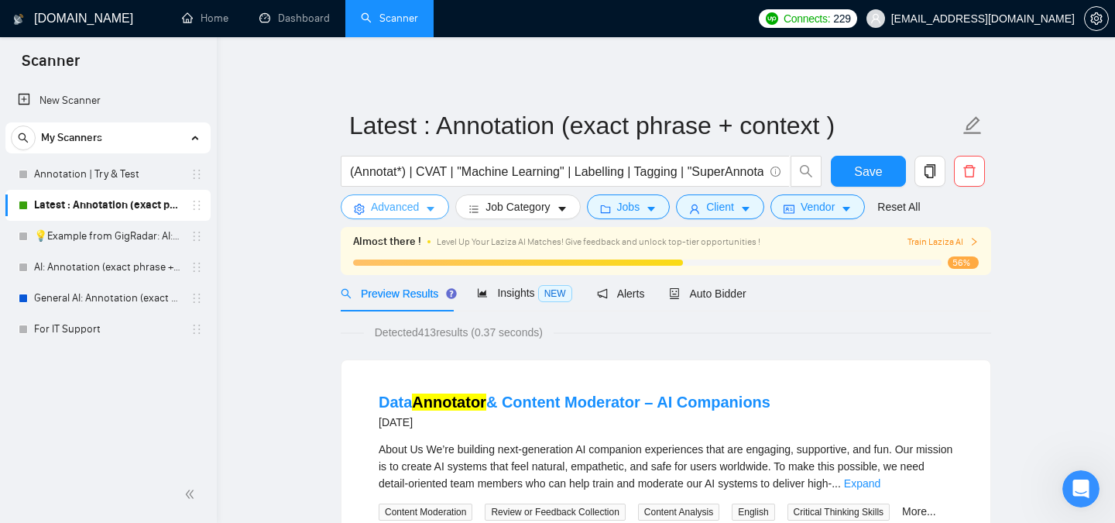
click at [406, 208] on span "Advanced" at bounding box center [395, 206] width 48 height 17
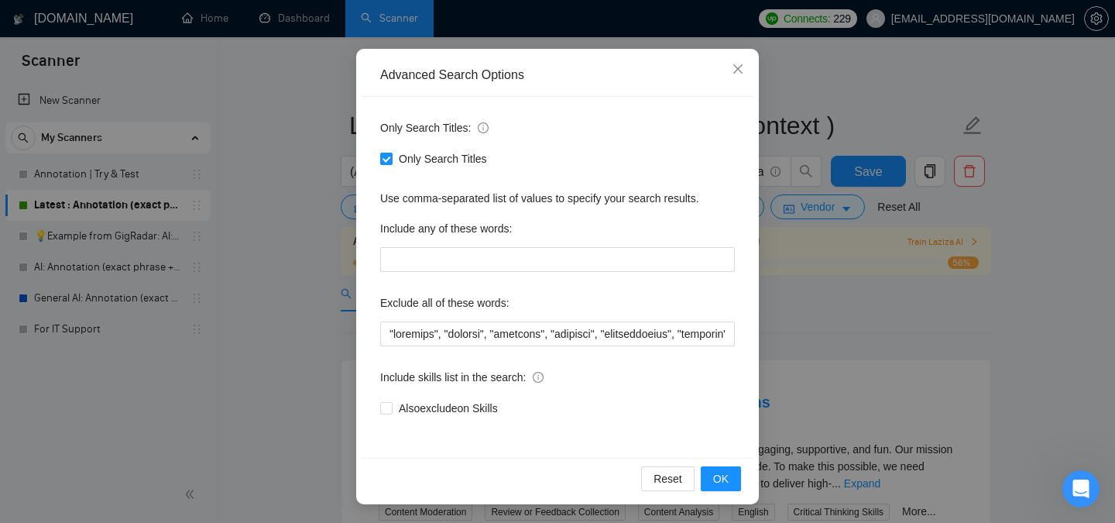
scroll to position [9, 0]
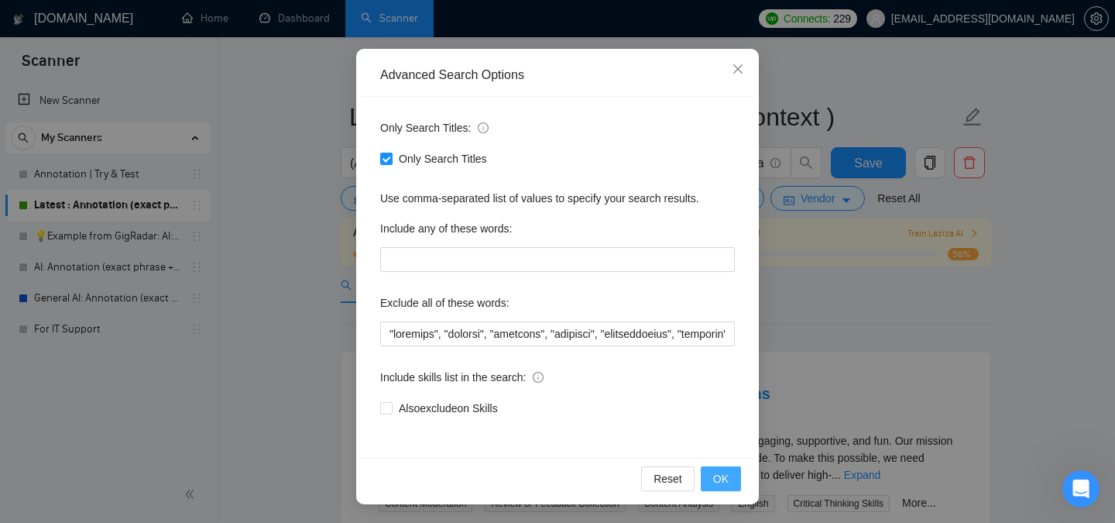
click at [724, 482] on span "OK" at bounding box center [720, 478] width 15 height 17
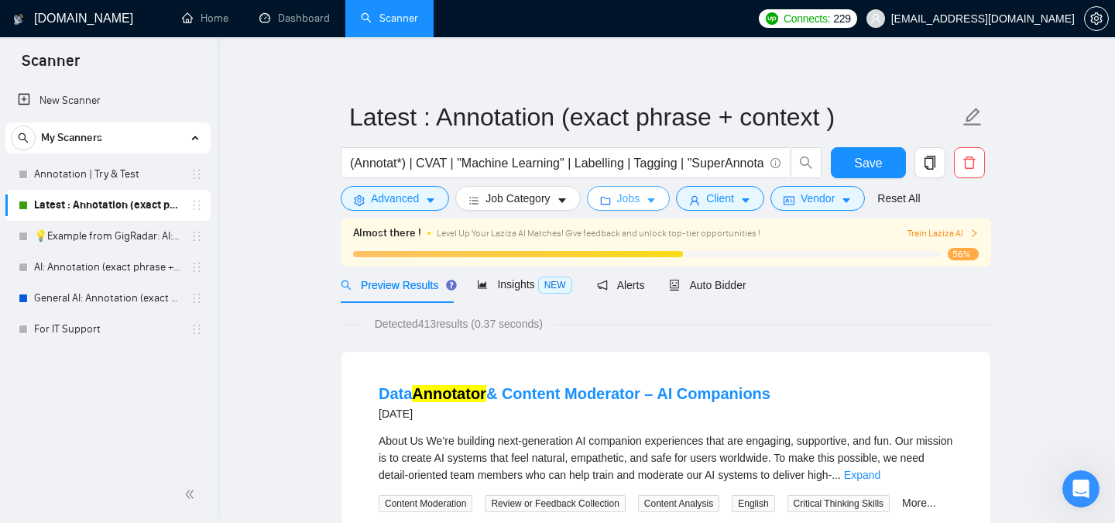
click at [640, 203] on span "Jobs" at bounding box center [628, 198] width 23 height 17
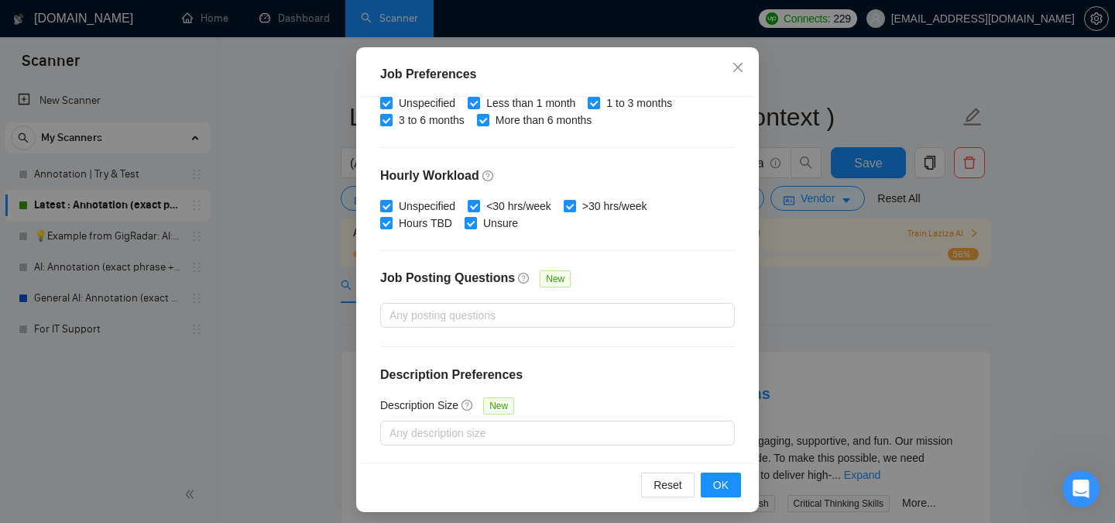
scroll to position [108, 0]
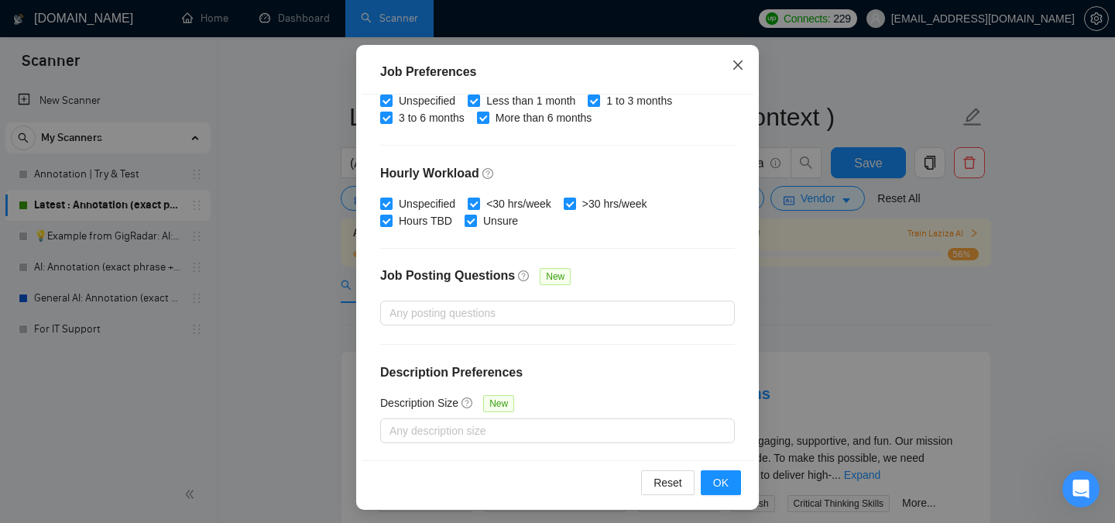
click at [733, 66] on icon "close" at bounding box center [738, 65] width 12 height 12
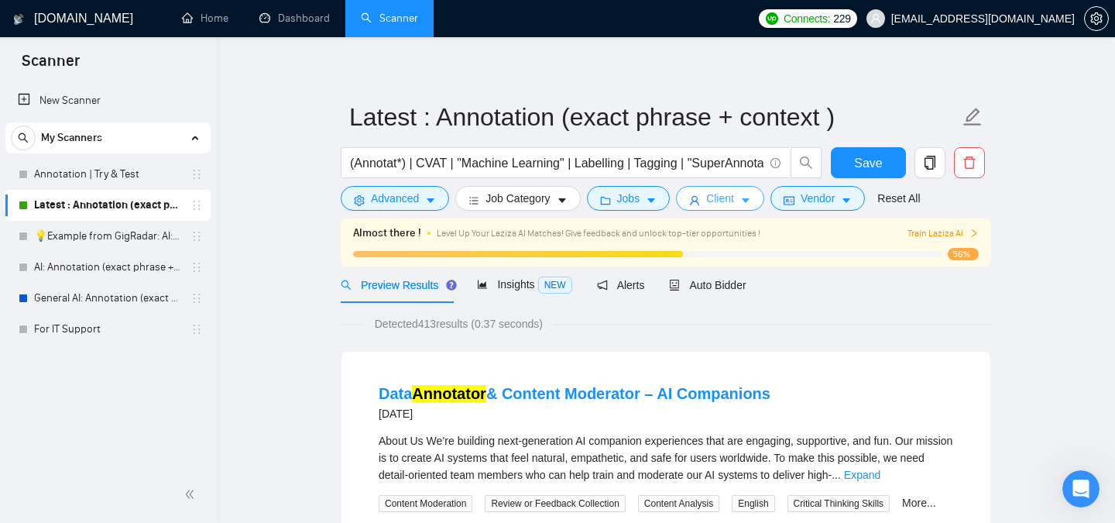
click at [723, 203] on span "Client" at bounding box center [720, 198] width 28 height 17
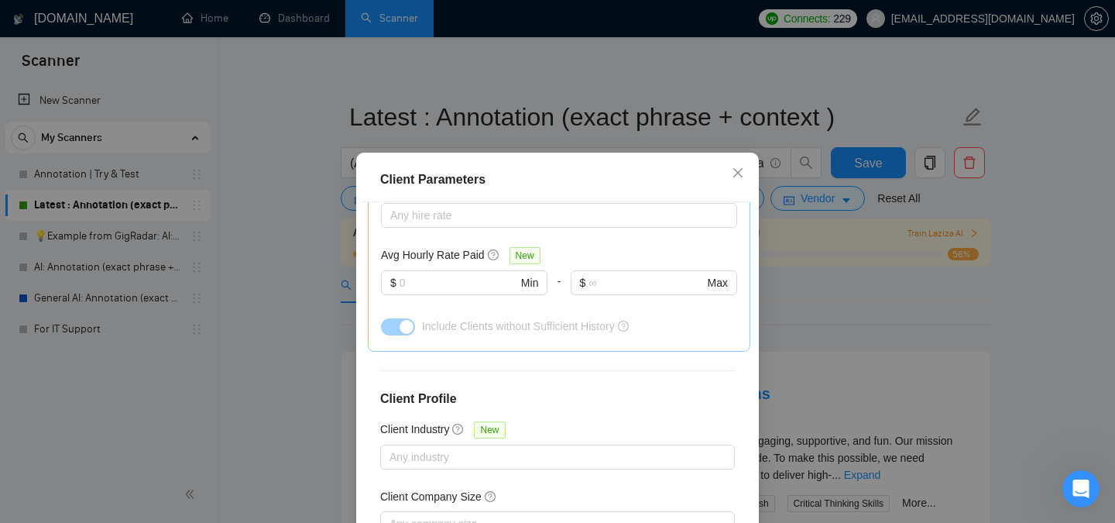
scroll to position [599, 0]
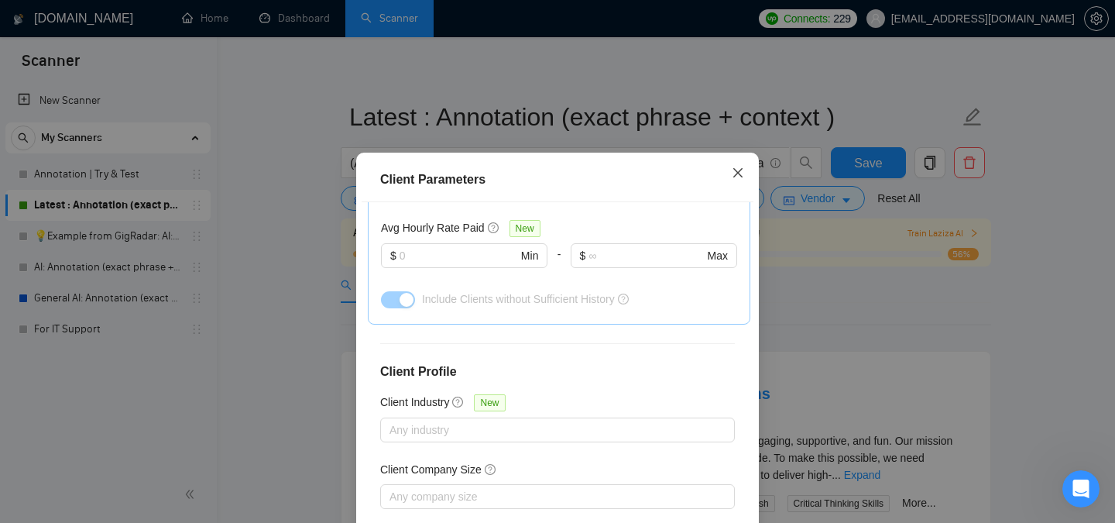
click at [743, 164] on span "Close" at bounding box center [738, 174] width 42 height 42
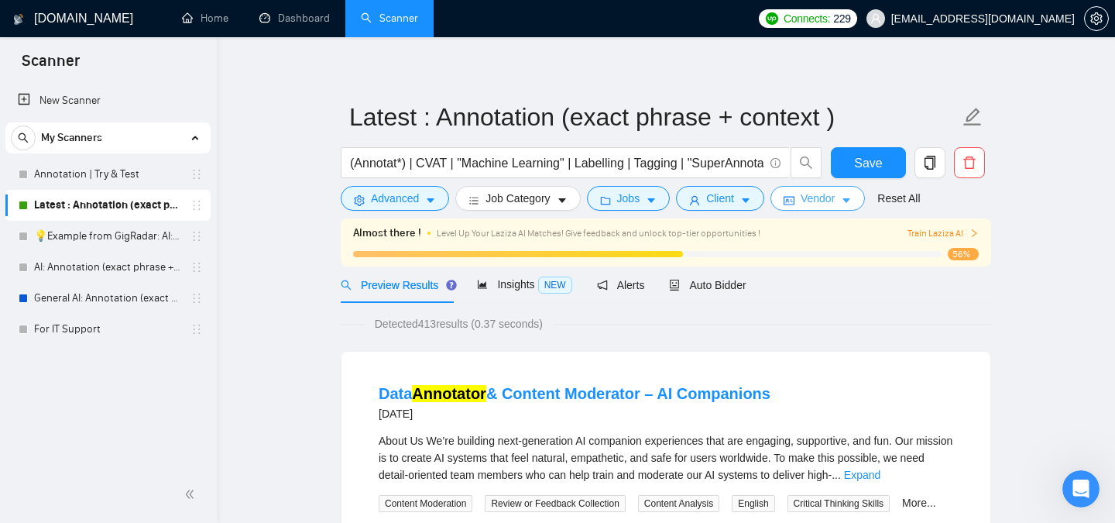
click at [835, 201] on span "Vendor" at bounding box center [818, 198] width 34 height 17
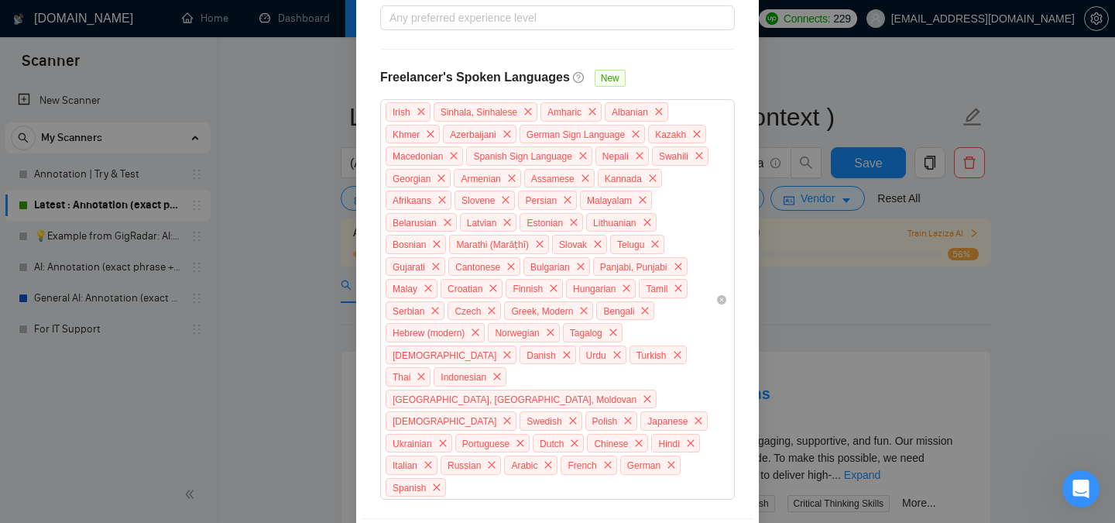
scroll to position [511, 0]
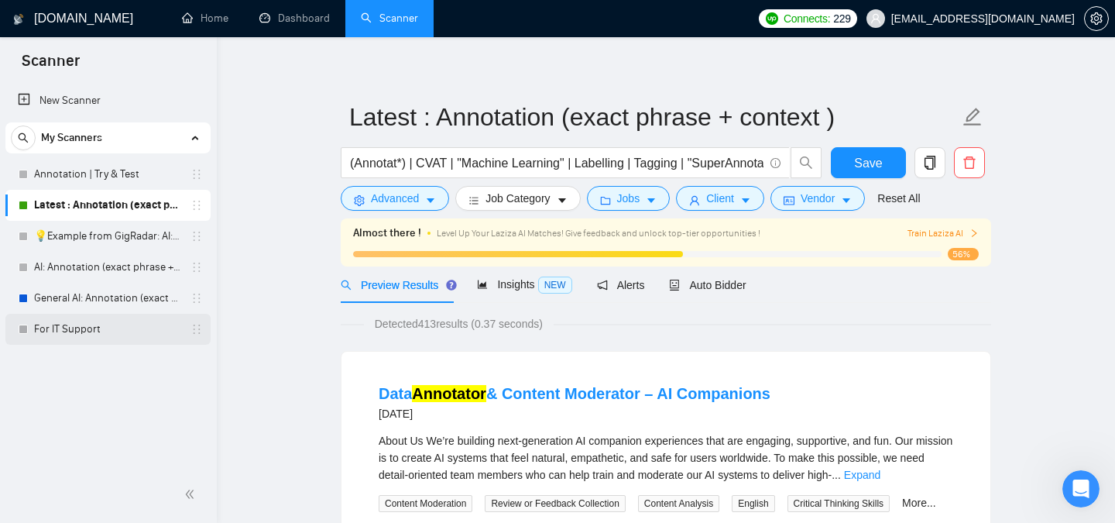
click at [105, 328] on link "For IT Support" at bounding box center [107, 329] width 147 height 31
click at [862, 167] on span "Save" at bounding box center [868, 162] width 28 height 19
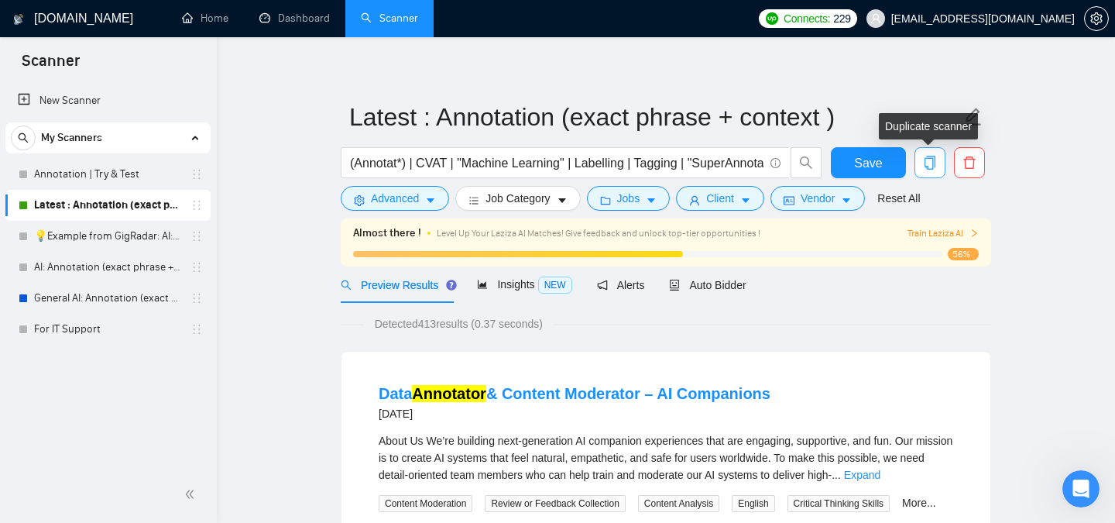
click at [936, 163] on icon "copy" at bounding box center [930, 163] width 14 height 14
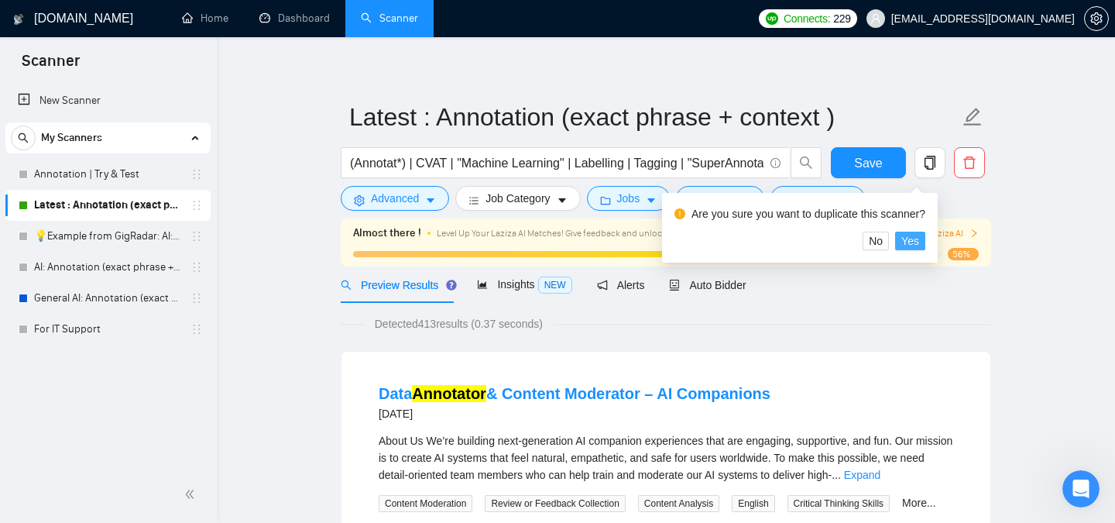
click at [919, 236] on span "Yes" at bounding box center [910, 240] width 18 height 17
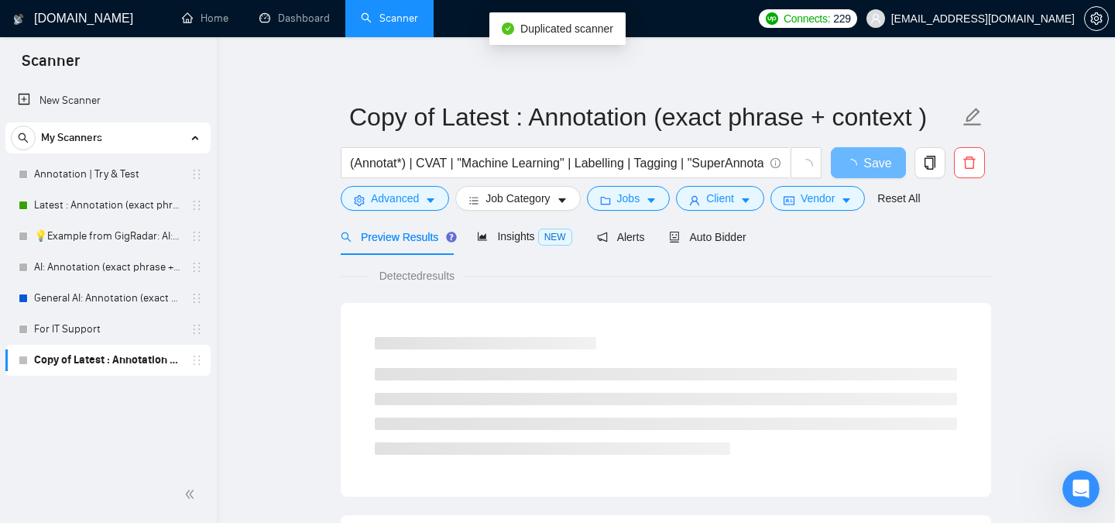
click at [90, 356] on link "Copy of Latest : Annotation (exact phrase + context )" at bounding box center [107, 360] width 147 height 31
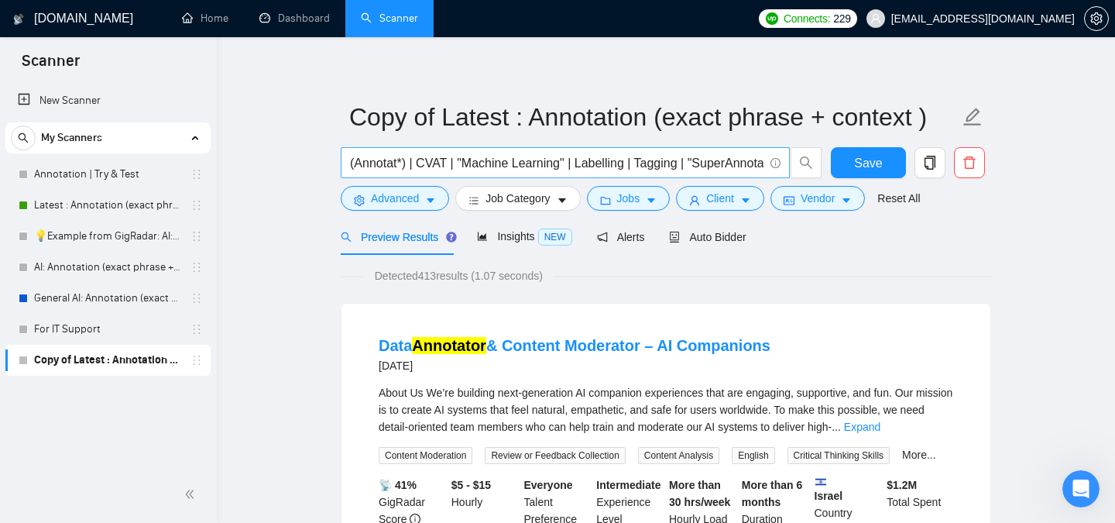
click at [676, 164] on input "(Annotat*) | CVAT | "Machine Learning" | Labelling | Tagging | "SuperAnnotate" …" at bounding box center [557, 162] width 414 height 19
click at [64, 325] on link "For IT Support" at bounding box center [107, 329] width 147 height 31
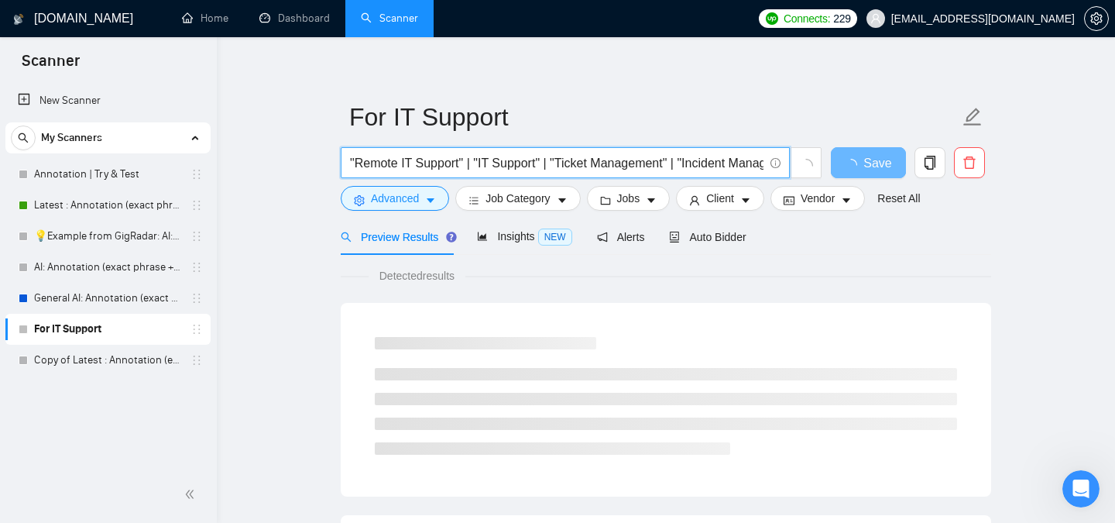
click at [369, 163] on input ""Remote IT Support" | "IT Support" | "Ticket Management" | "Incident Management…" at bounding box center [557, 162] width 414 height 19
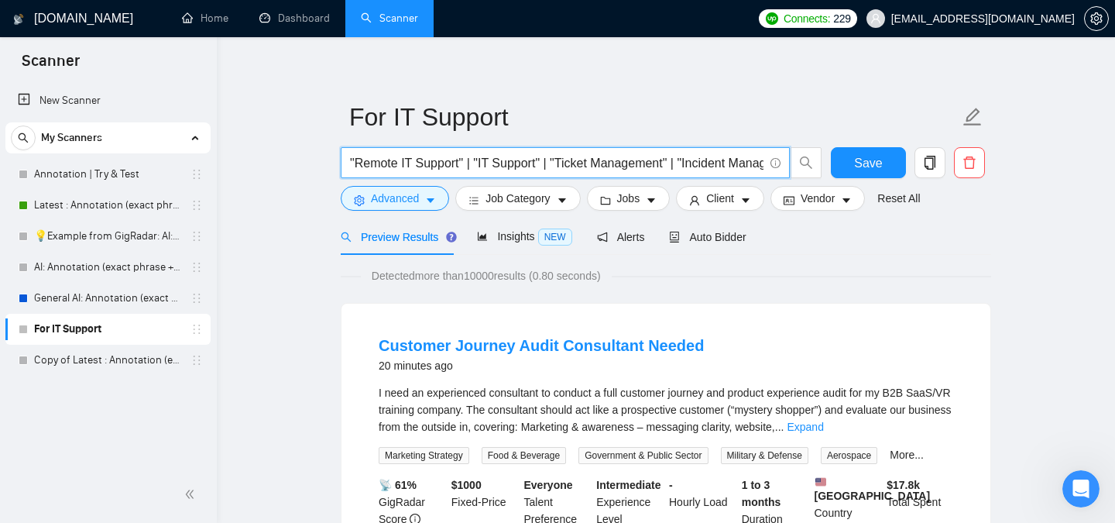
scroll to position [0, 182]
click at [71, 364] on link "Copy of Latest : Annotation (exact phrase + context )" at bounding box center [107, 360] width 147 height 31
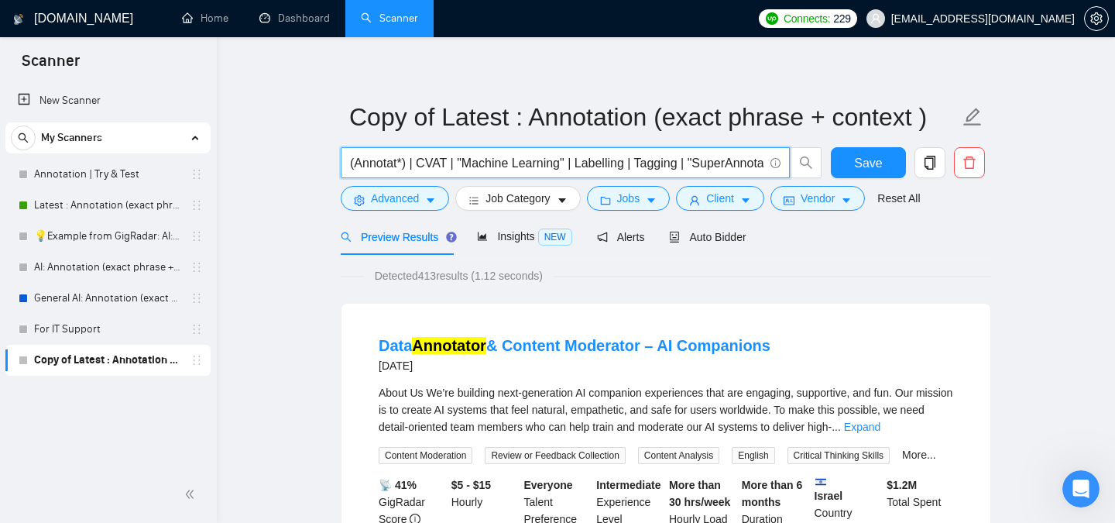
click at [467, 163] on input "(Annotat*) | CVAT | "Machine Learning" | Labelling | Tagging | "SuperAnnotate" …" at bounding box center [557, 162] width 414 height 19
paste input ""Remote IT Support" | "IT Support" | "Ticket Management" | "Incident Management…"
type input ""Remote IT Support" | "IT Support" | "Ticket Management" | "Incident Management…"
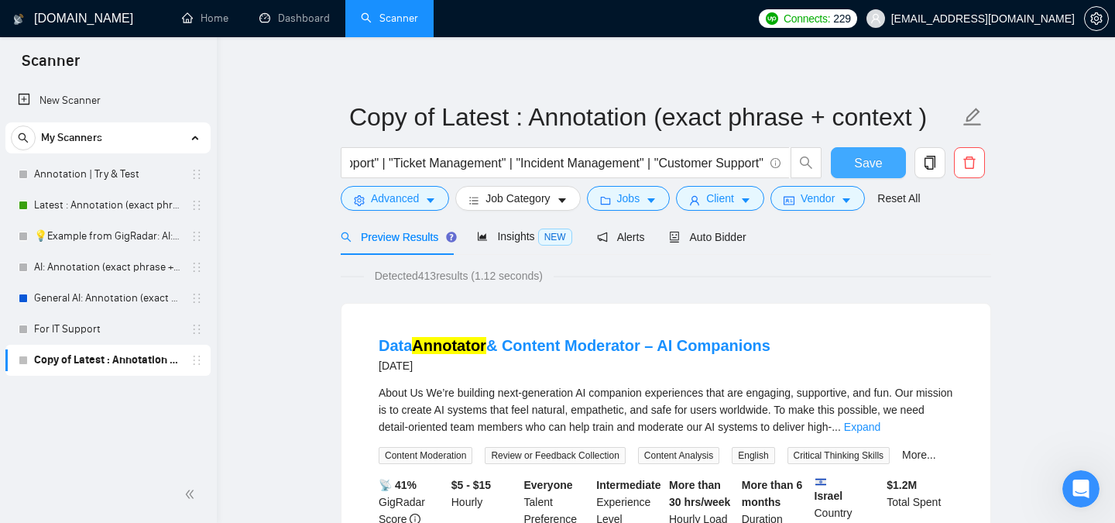
click at [864, 162] on span "Save" at bounding box center [868, 162] width 28 height 19
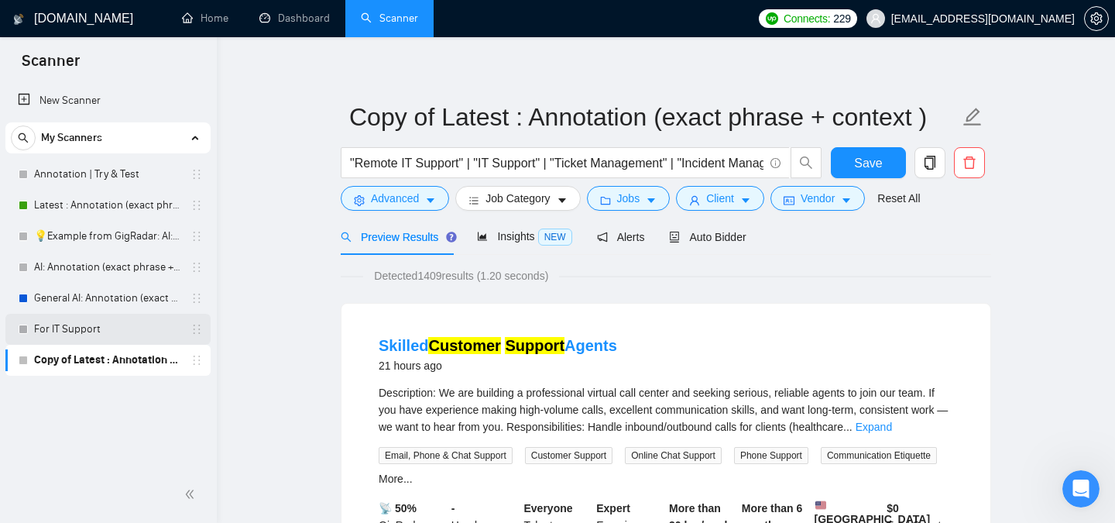
click at [54, 334] on link "For IT Support" at bounding box center [107, 329] width 147 height 31
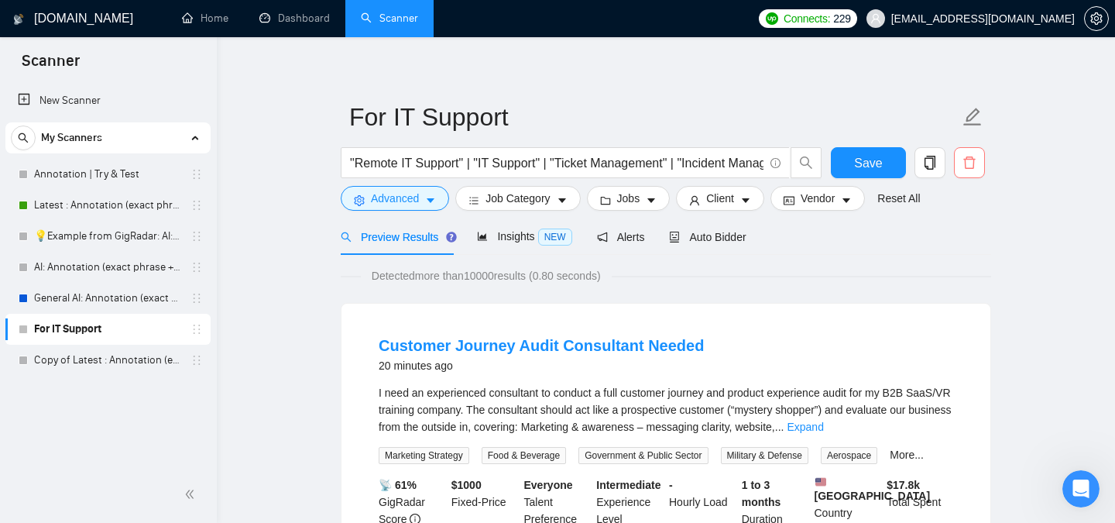
click at [975, 167] on icon "delete" at bounding box center [970, 163] width 14 height 14
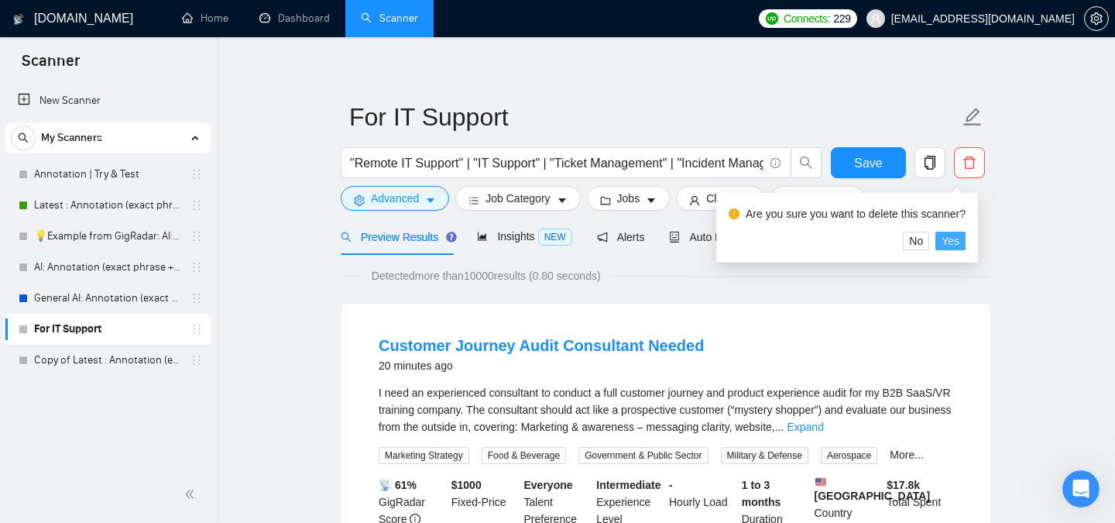
click at [960, 243] on span "Yes" at bounding box center [951, 240] width 18 height 17
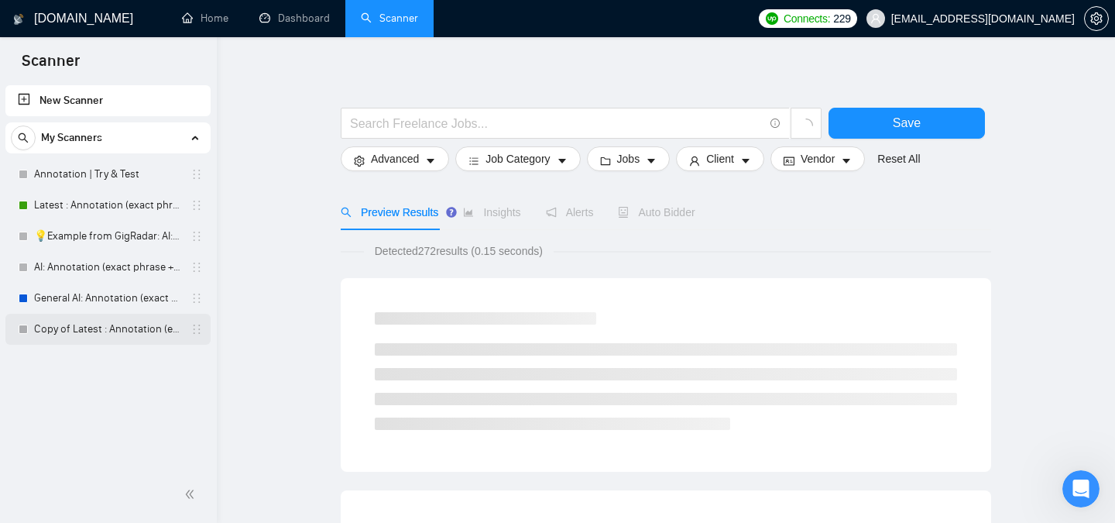
click at [105, 335] on link "Copy of Latest : Annotation (exact phrase + context )" at bounding box center [107, 329] width 147 height 31
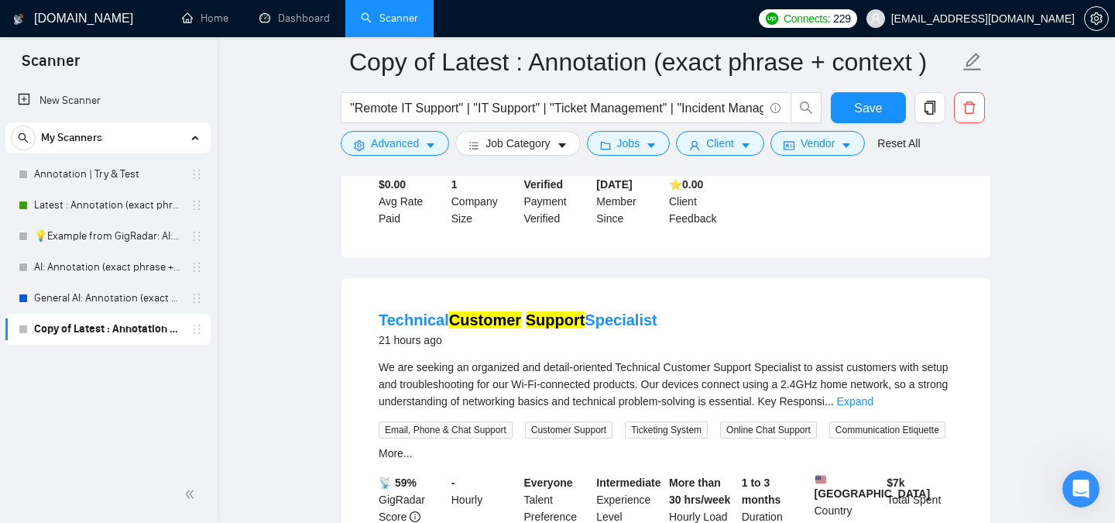
scroll to position [393, 0]
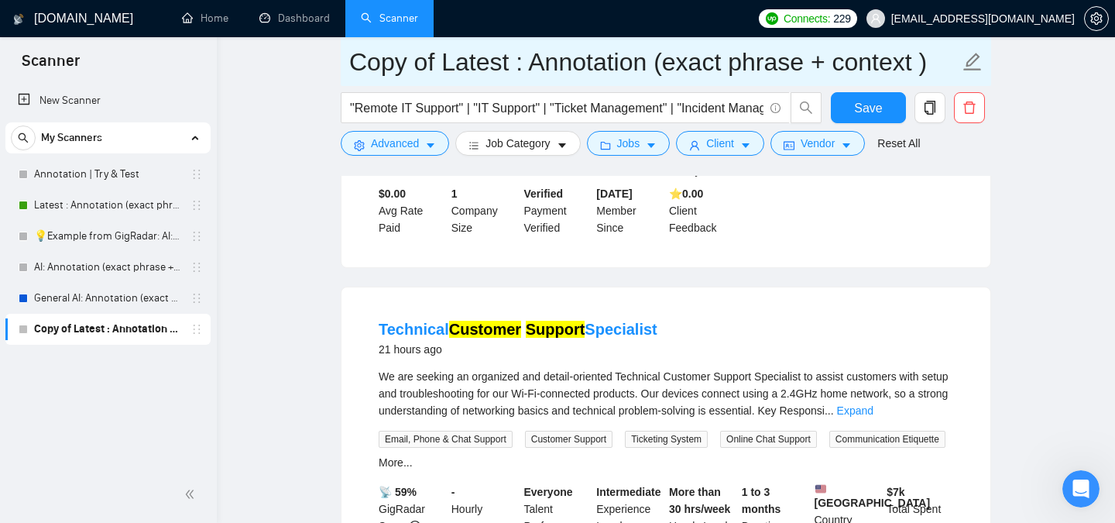
click at [977, 61] on icon "edit" at bounding box center [973, 62] width 20 height 20
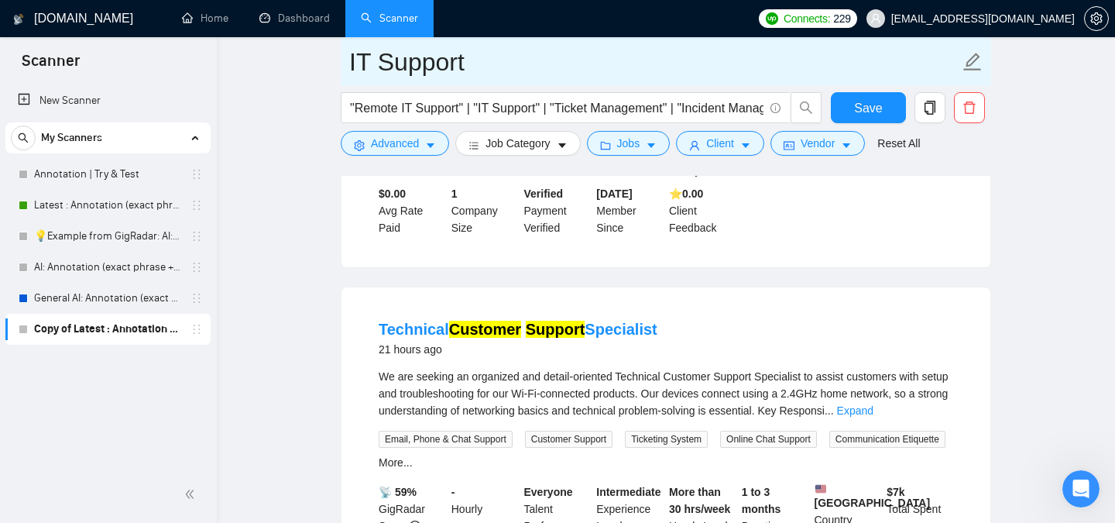
click at [379, 62] on input "IT Support" at bounding box center [654, 62] width 610 height 39
type input "IT & Customer Support"
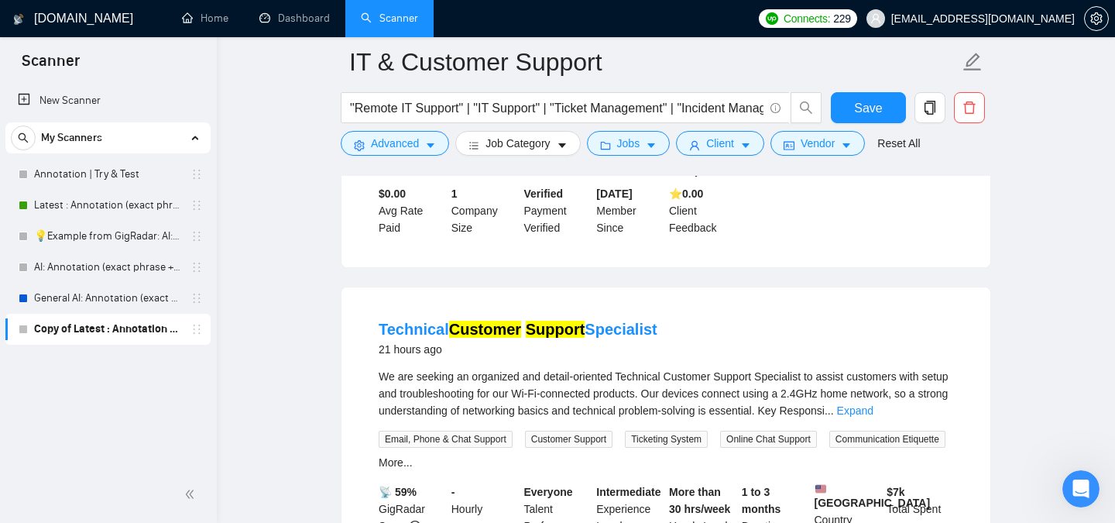
click at [859, 105] on span "Save" at bounding box center [868, 107] width 28 height 19
click at [421, 142] on button "Advanced" at bounding box center [395, 143] width 108 height 25
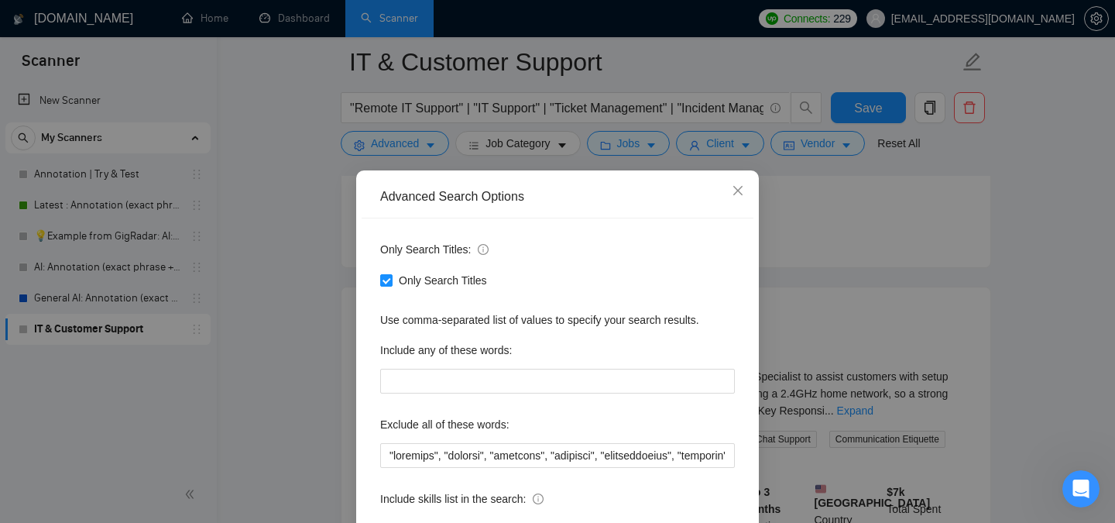
scroll to position [118, 0]
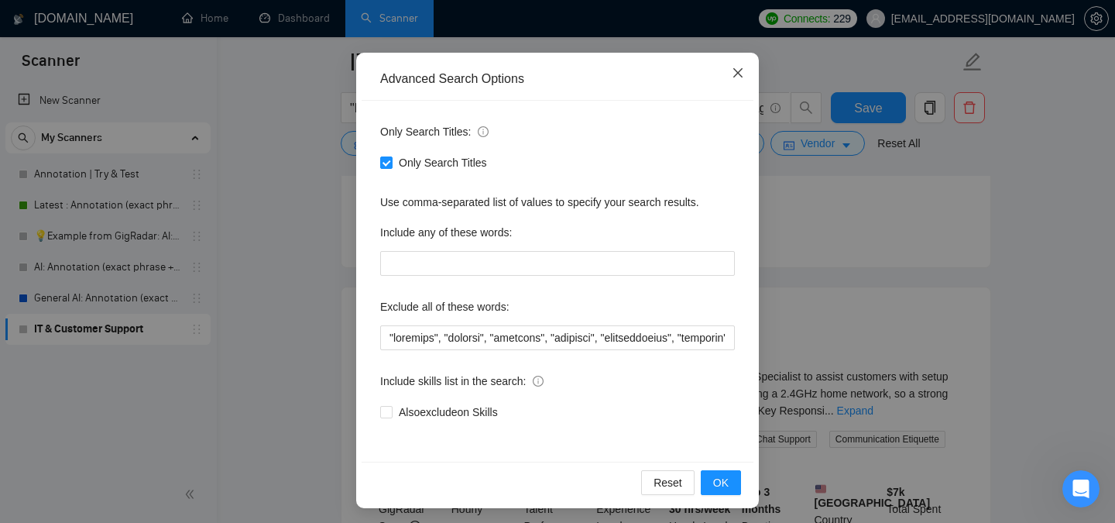
click at [739, 74] on icon "close" at bounding box center [737, 72] width 9 height 9
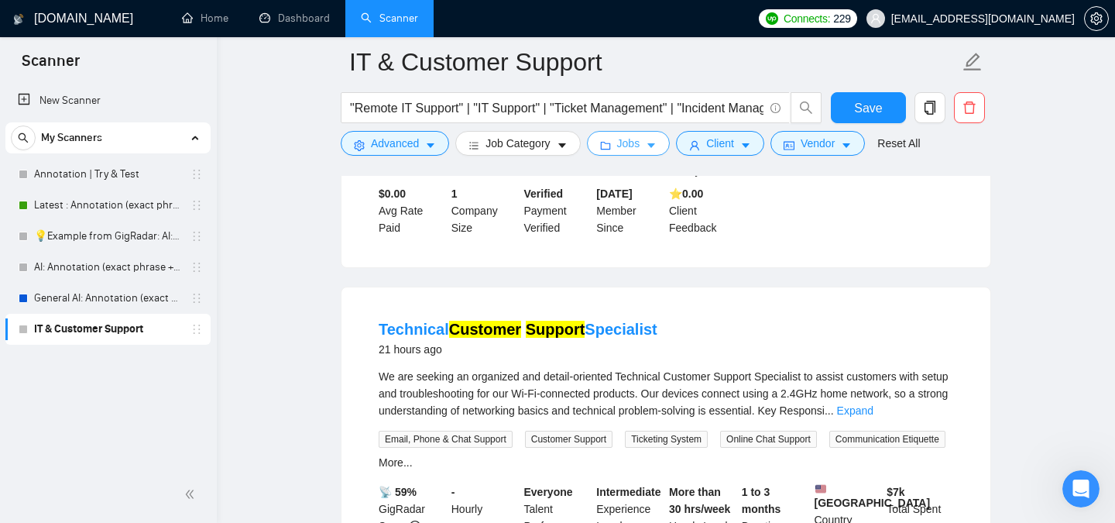
click at [646, 142] on button "Jobs" at bounding box center [629, 143] width 84 height 25
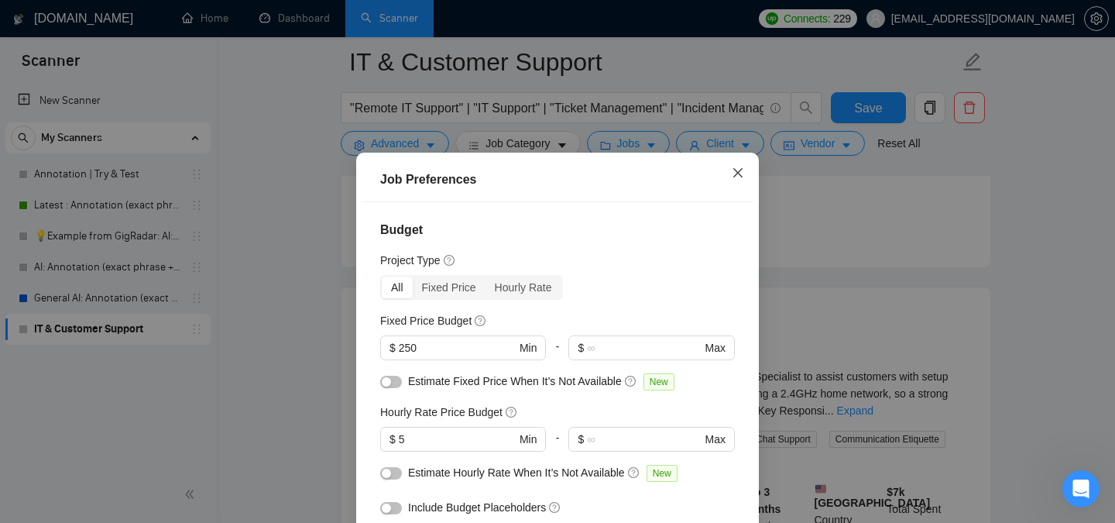
click at [740, 175] on icon "close" at bounding box center [737, 172] width 9 height 9
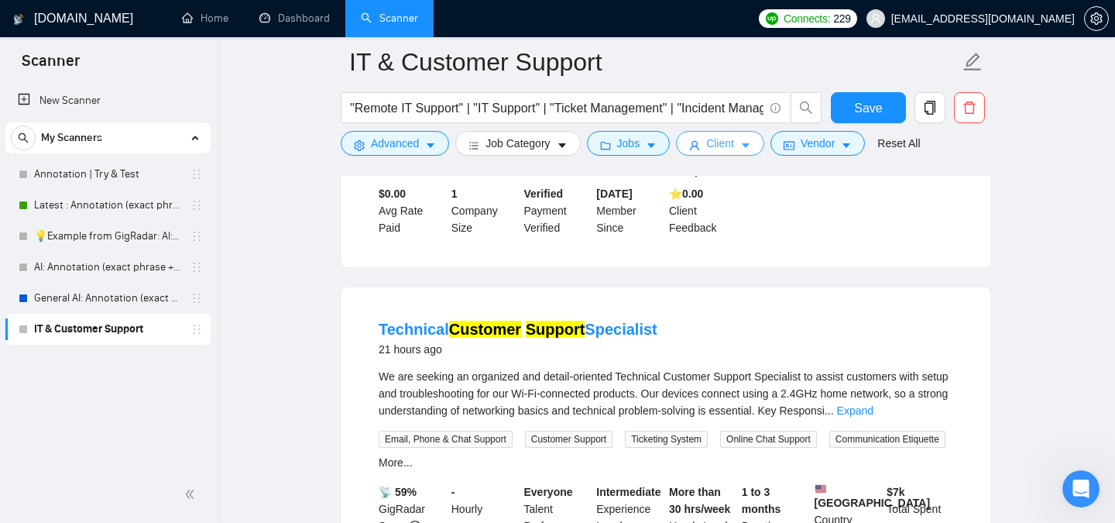
click at [734, 142] on span "Client" at bounding box center [720, 143] width 28 height 17
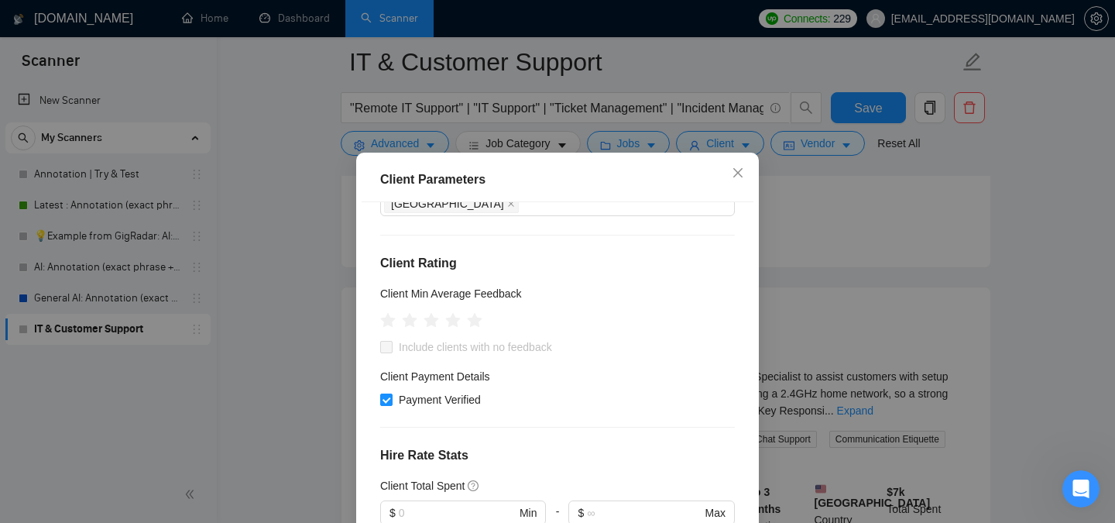
scroll to position [192, 0]
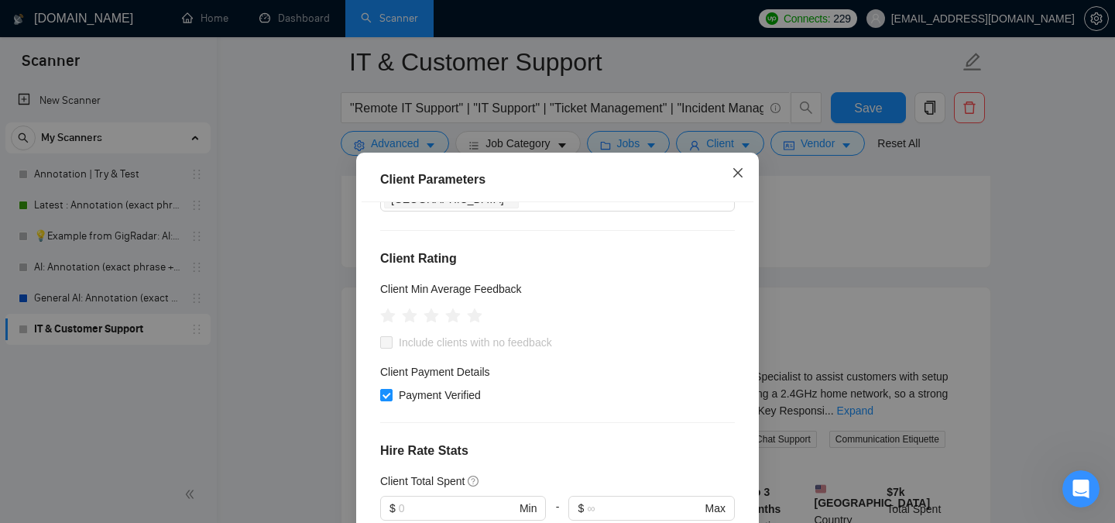
click at [742, 168] on icon "close" at bounding box center [738, 173] width 12 height 12
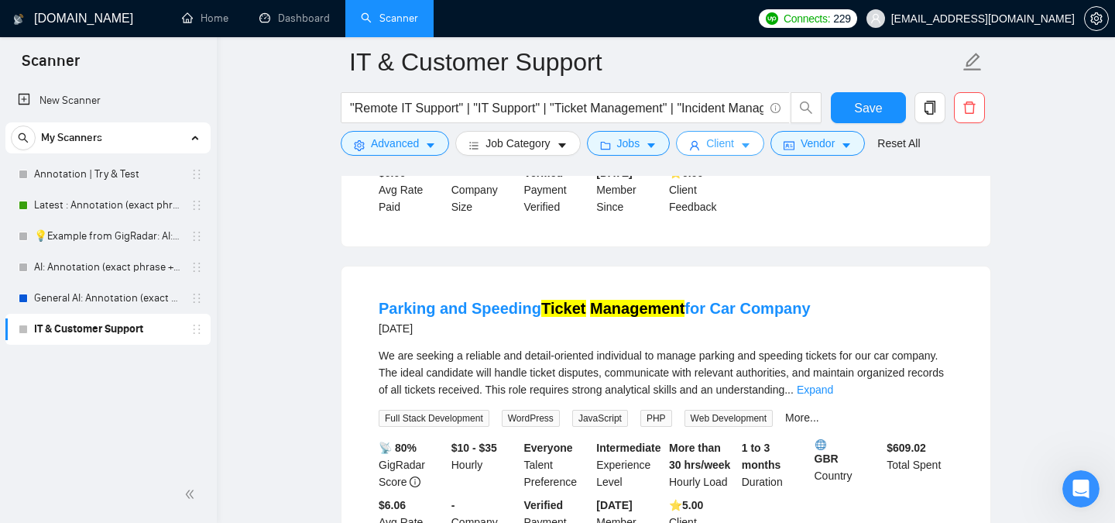
scroll to position [1498, 0]
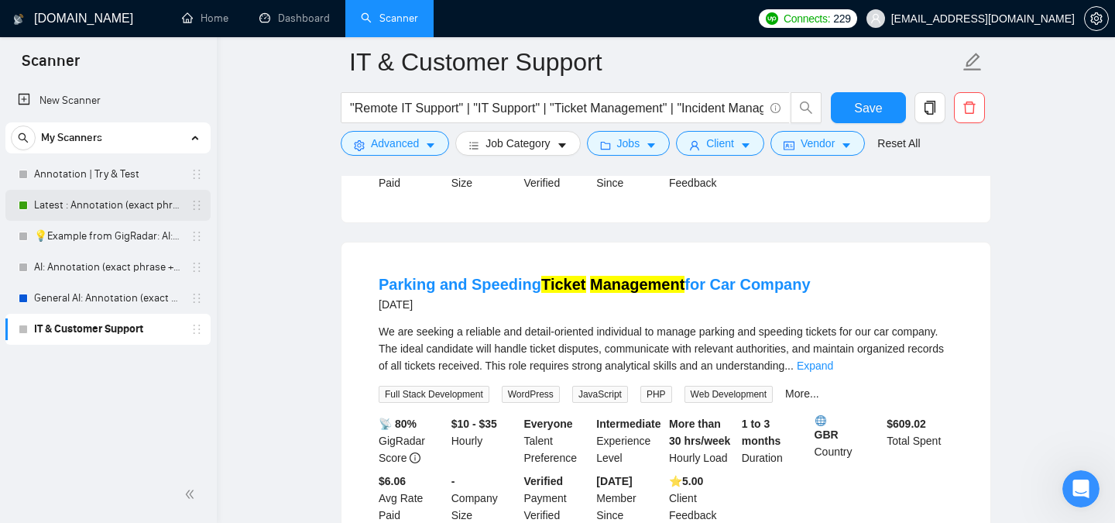
click at [112, 201] on link "Latest : Annotation (exact phrase + context )" at bounding box center [107, 205] width 147 height 31
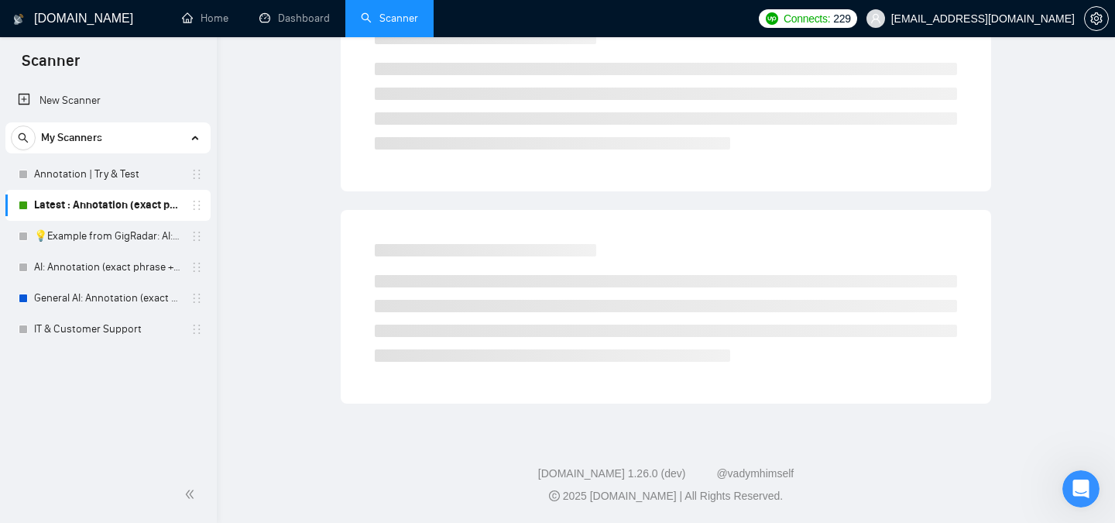
scroll to position [43, 0]
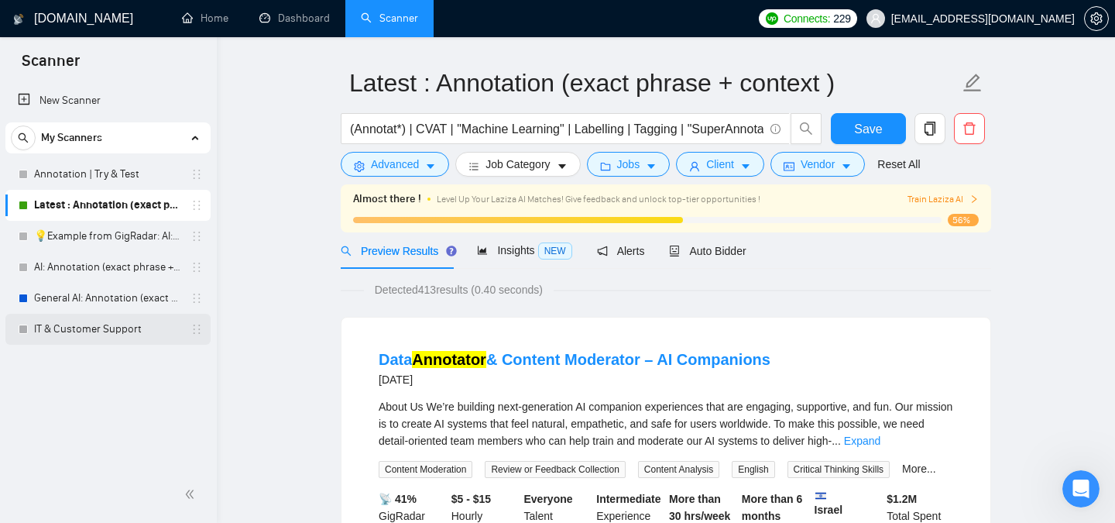
click at [106, 331] on link "IT & Customer Support" at bounding box center [107, 329] width 147 height 31
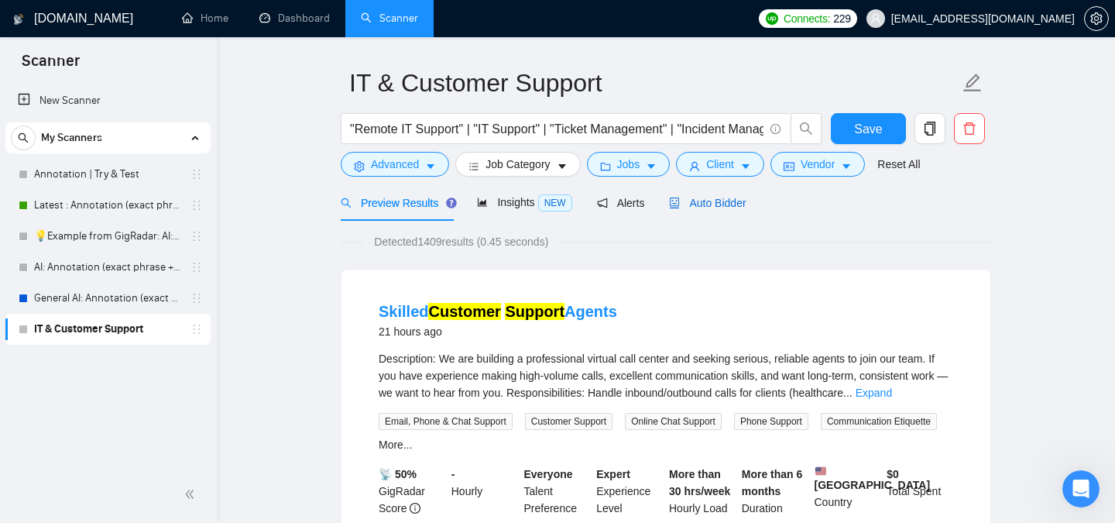
click at [736, 209] on div "Auto Bidder" at bounding box center [707, 202] width 77 height 17
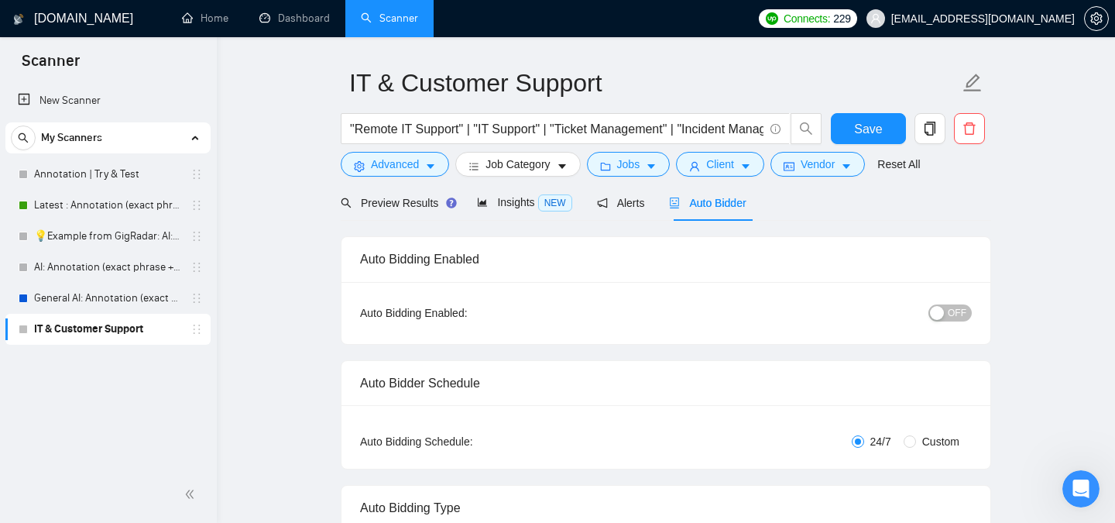
click at [962, 309] on span "OFF" at bounding box center [957, 312] width 19 height 17
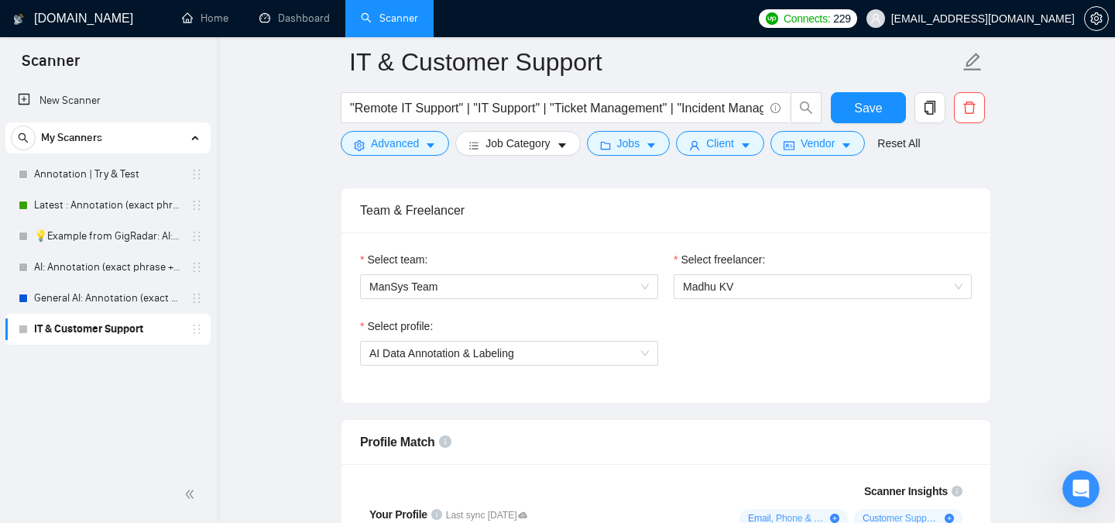
scroll to position [767, 0]
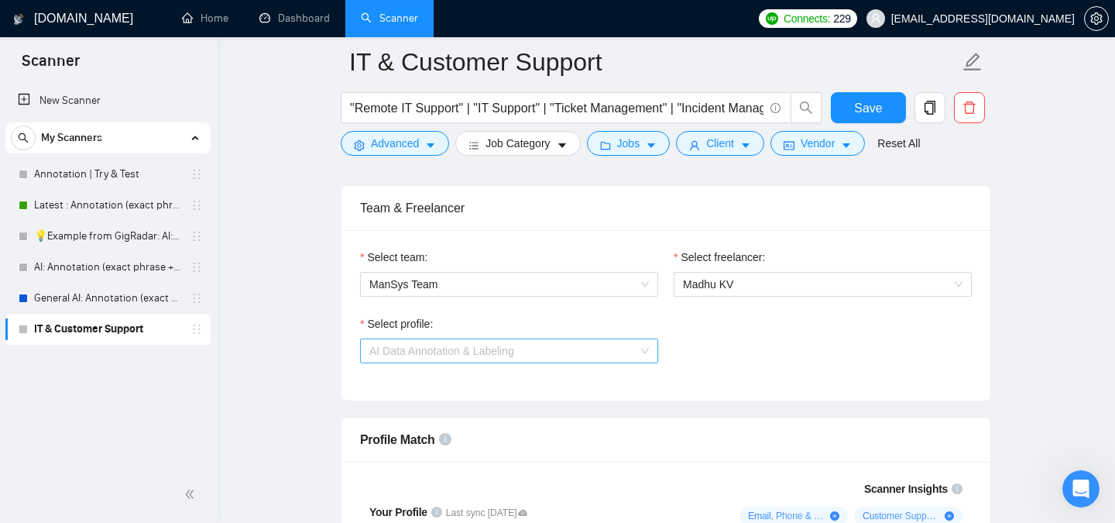
click at [625, 347] on span "AI Data Annotation & Labeling" at bounding box center [509, 350] width 280 height 23
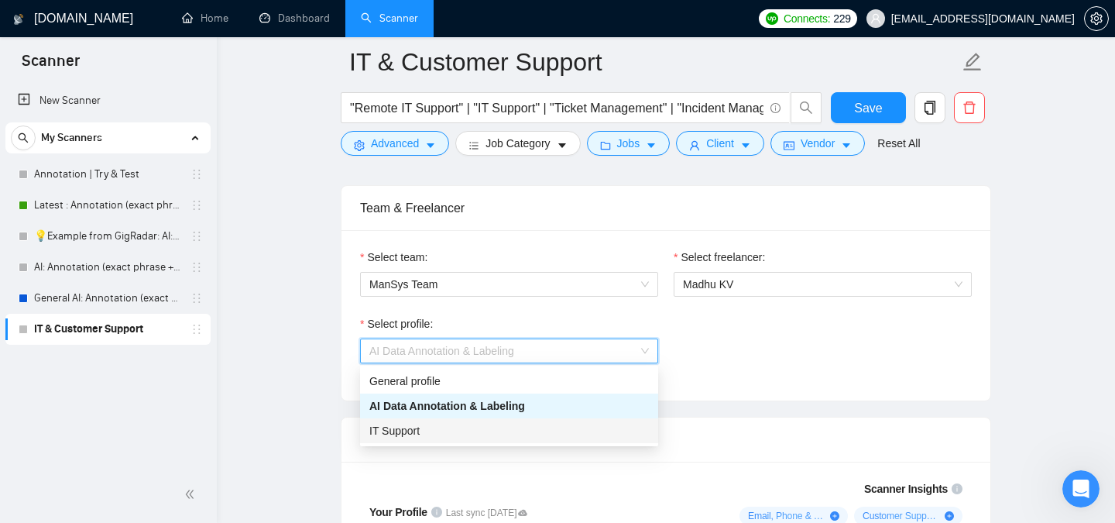
click at [496, 428] on div "IT Support" at bounding box center [509, 430] width 280 height 17
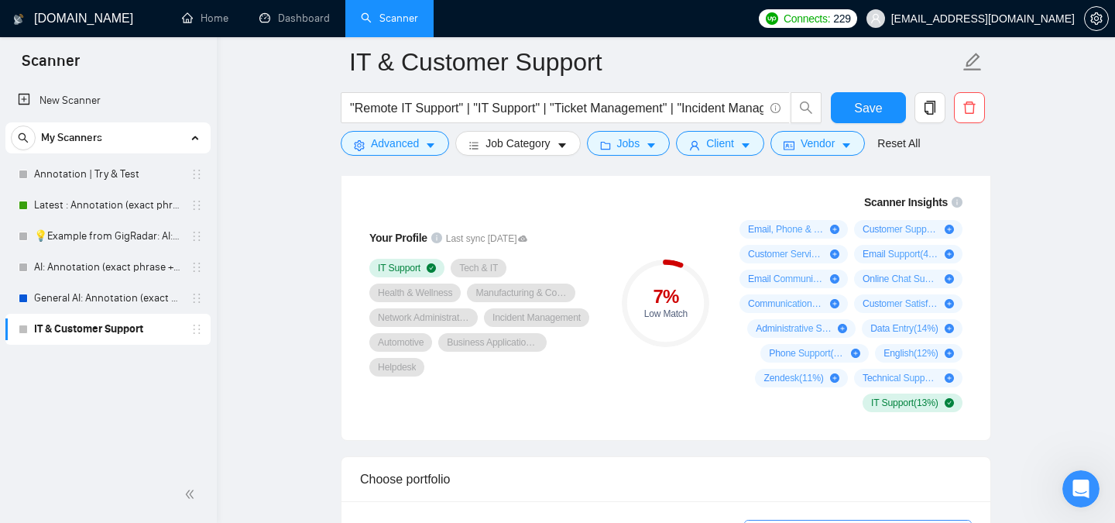
scroll to position [1076, 0]
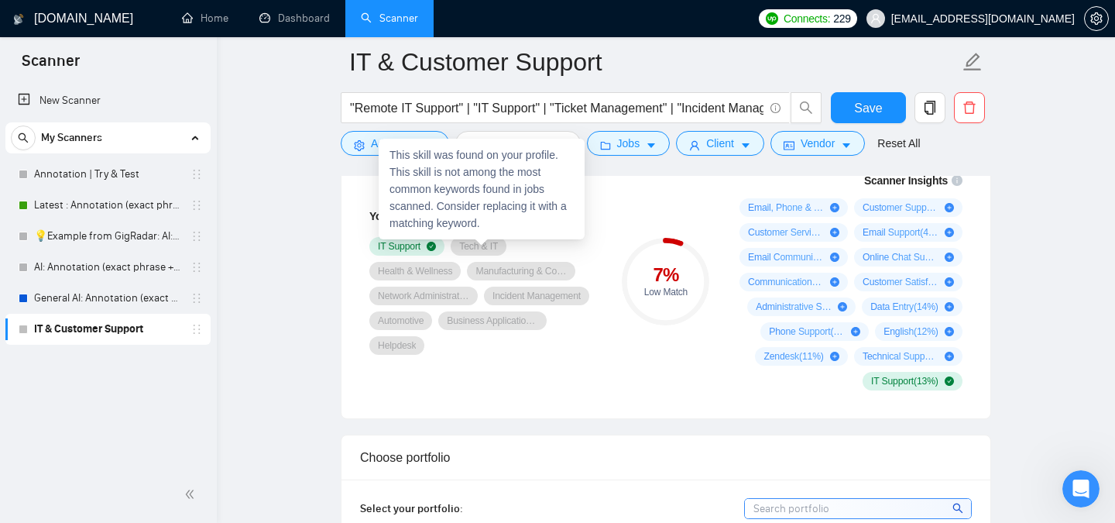
click at [481, 240] on span "Tech & IT" at bounding box center [478, 246] width 39 height 12
click at [485, 248] on span "Tech & IT" at bounding box center [478, 246] width 39 height 12
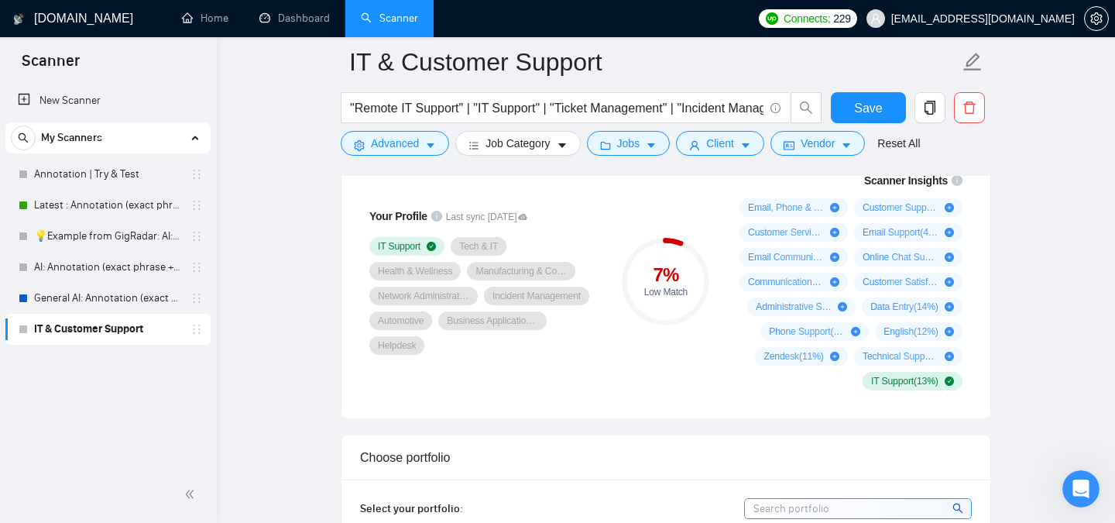
click at [567, 359] on div "Your Profile Last sync [DATE] IT Support Tech & IT Health & Wellness Manufactur…" at bounding box center [484, 281] width 248 height 166
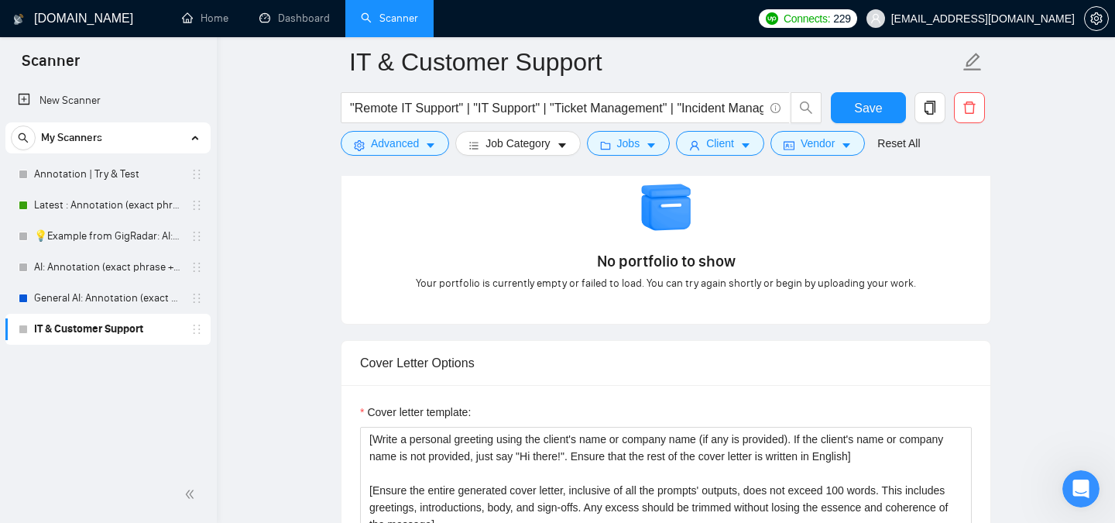
scroll to position [1129, 0]
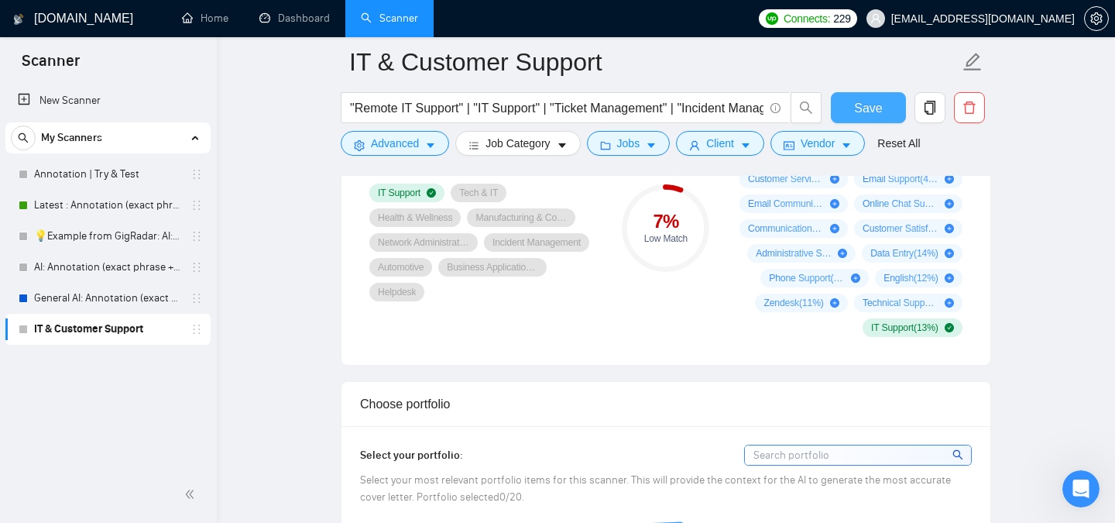
click at [863, 115] on span "Save" at bounding box center [868, 107] width 28 height 19
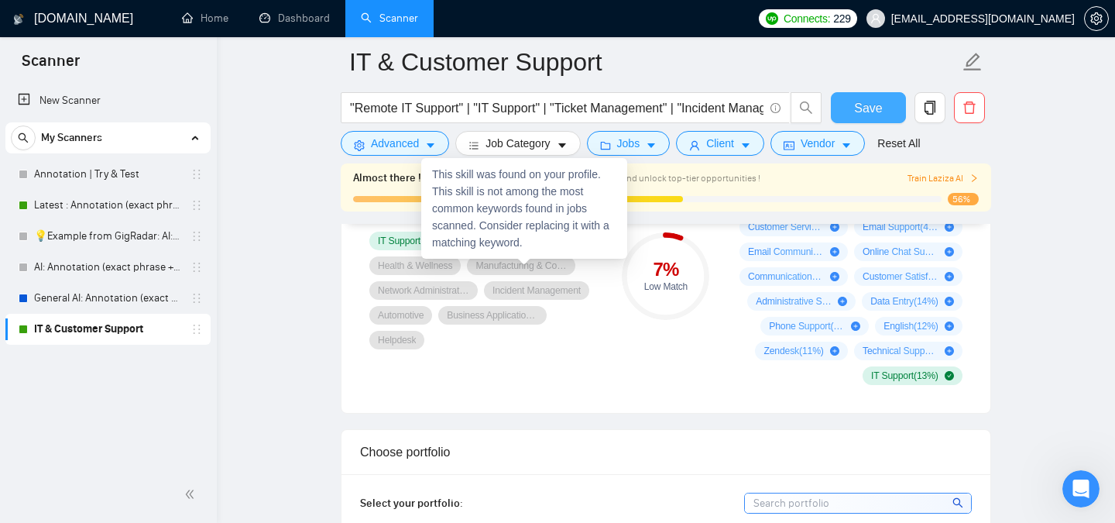
scroll to position [986, 0]
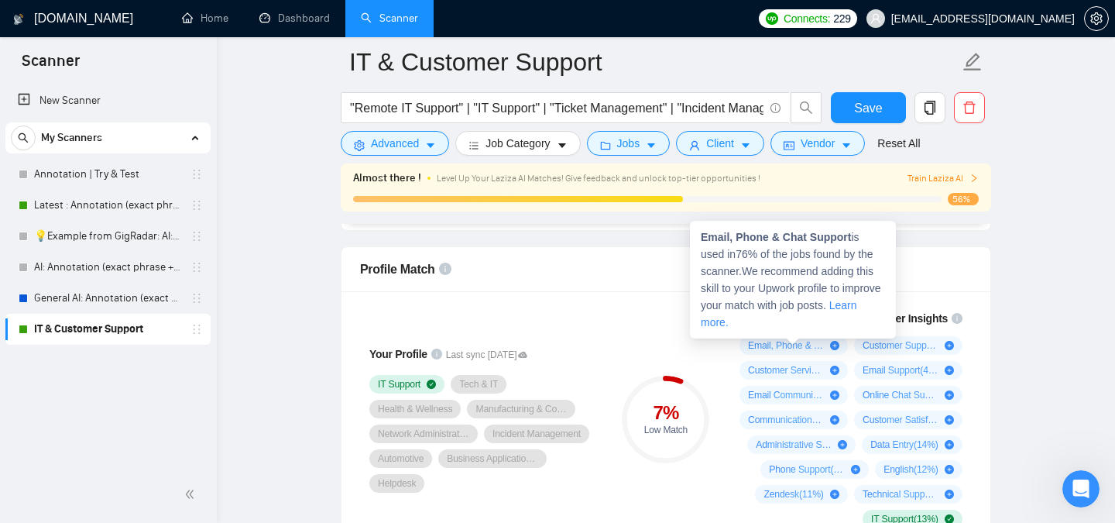
click at [836, 345] on icon "plus-circle" at bounding box center [834, 345] width 9 height 9
drag, startPoint x: 702, startPoint y: 236, endPoint x: 854, endPoint y: 236, distance: 152.6
click at [854, 236] on span "Email, Phone & Chat Support is used in 76 % of the jobs found by the scanner. W…" at bounding box center [791, 280] width 180 height 98
copy strong "Email, Phone & Chat Support"
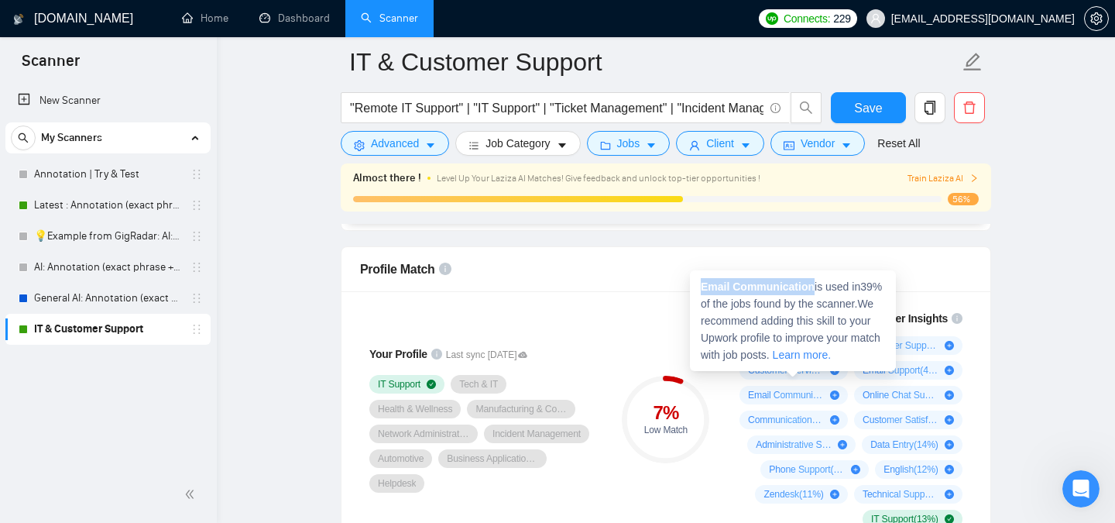
drag, startPoint x: 702, startPoint y: 287, endPoint x: 815, endPoint y: 283, distance: 113.9
click at [815, 283] on strong "Email Communication" at bounding box center [758, 286] width 114 height 12
copy strong "Email Communication"
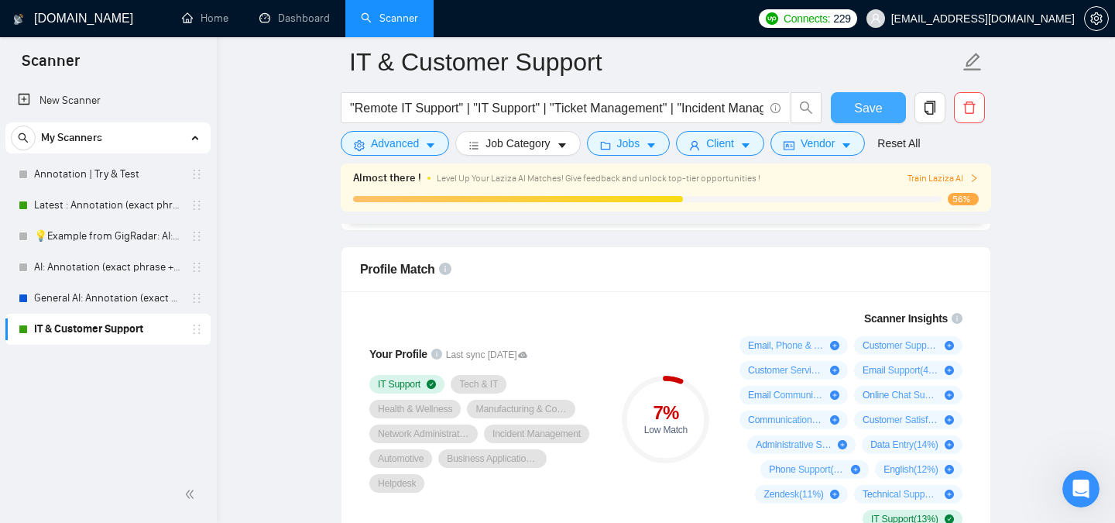
click at [877, 113] on span "Save" at bounding box center [868, 107] width 28 height 19
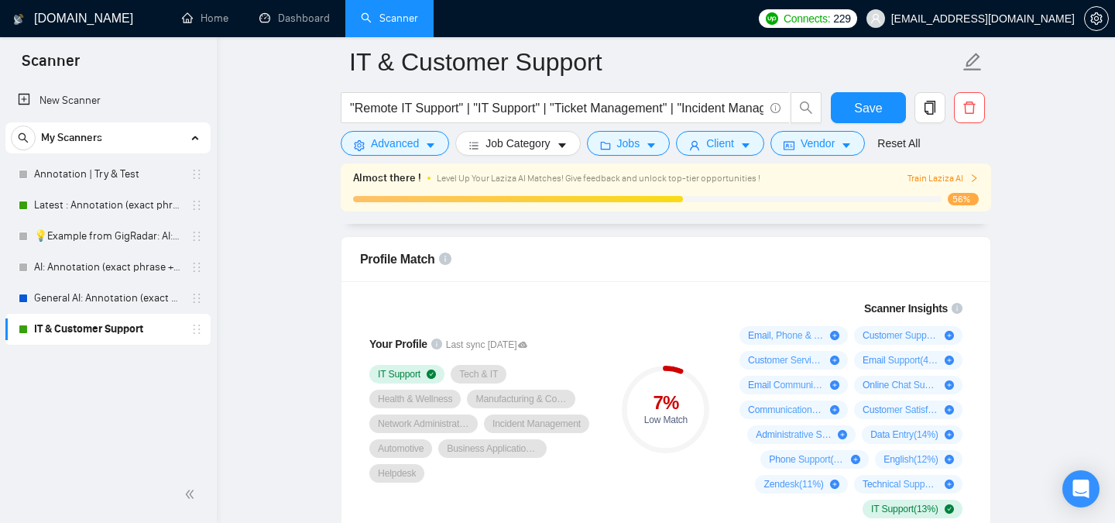
scroll to position [1063, 0]
